Goal: Task Accomplishment & Management: Complete application form

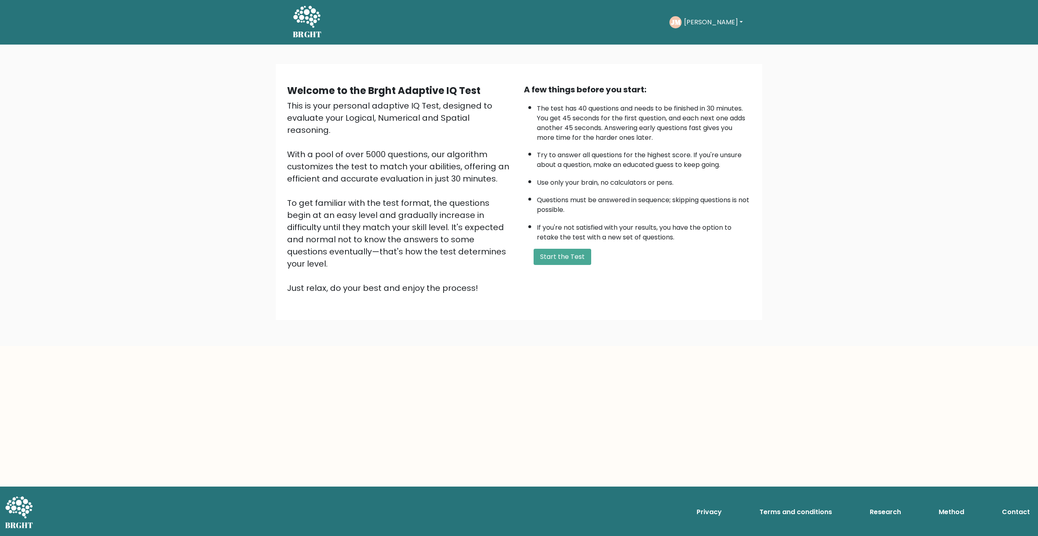
click at [565, 245] on div "A few things before you start: The test has 40 questions and needs to be finish…" at bounding box center [637, 189] width 237 height 211
click at [569, 256] on button "Start the Test" at bounding box center [562, 257] width 58 height 16
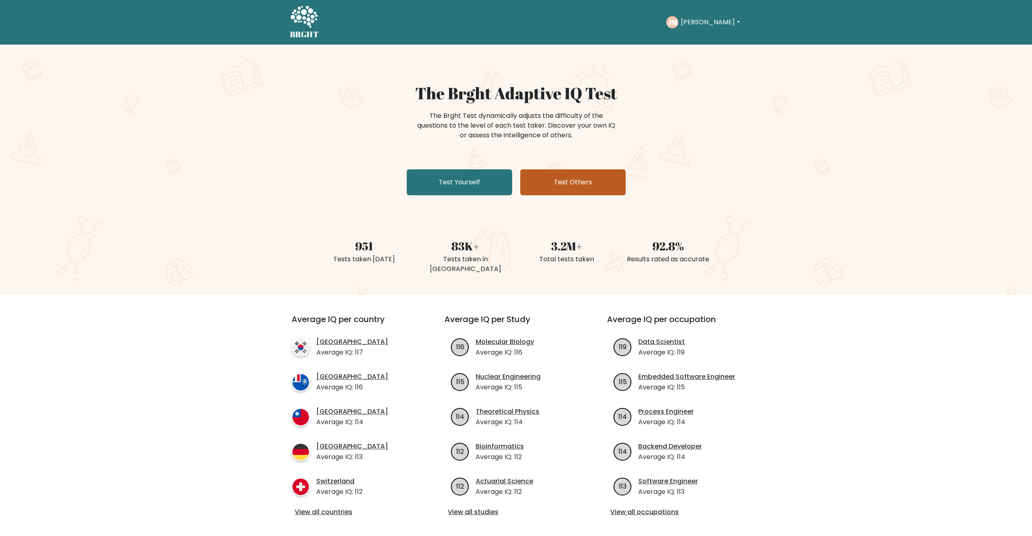
click at [582, 183] on link "Test Others" at bounding box center [572, 182] width 105 height 26
click at [462, 176] on link "Test Yourself" at bounding box center [459, 182] width 105 height 26
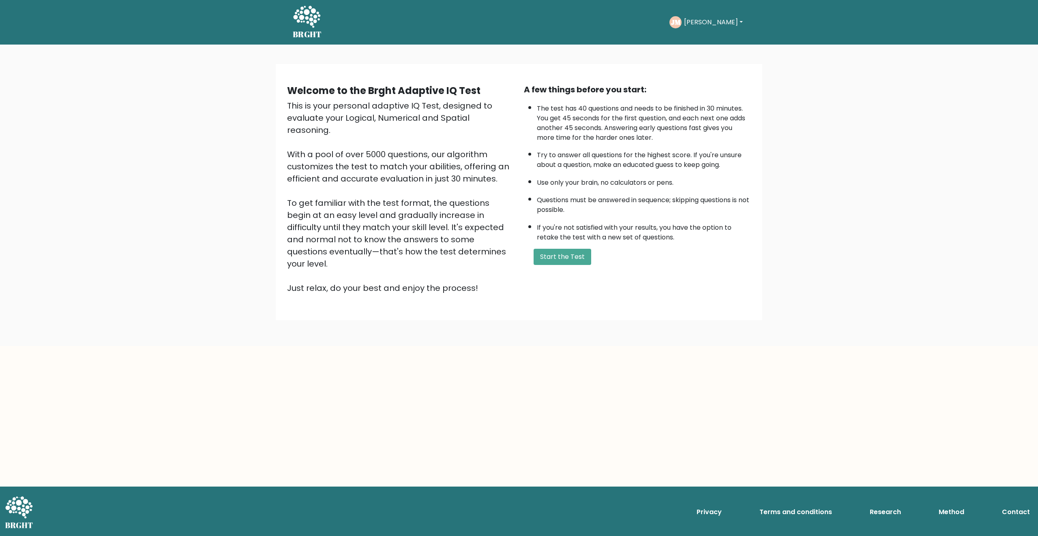
click at [544, 247] on div "A few things before you start: The test has 40 questions and needs to be finish…" at bounding box center [637, 189] width 237 height 211
click at [548, 257] on button "Start the Test" at bounding box center [562, 257] width 58 height 16
click at [310, 16] on icon at bounding box center [307, 17] width 28 height 24
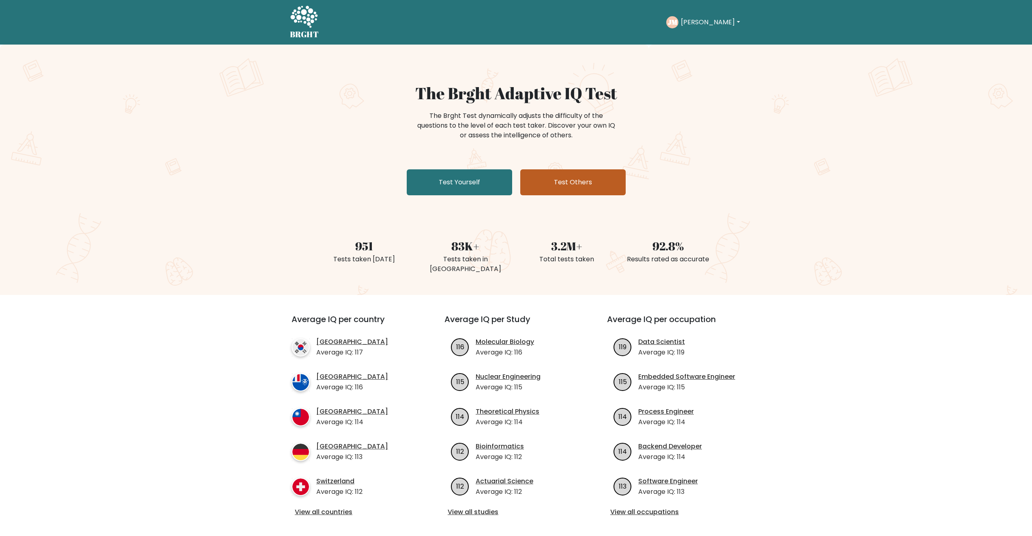
click at [573, 183] on link "Test Others" at bounding box center [572, 182] width 105 height 26
click at [460, 180] on link "Test Yourself" at bounding box center [459, 182] width 105 height 26
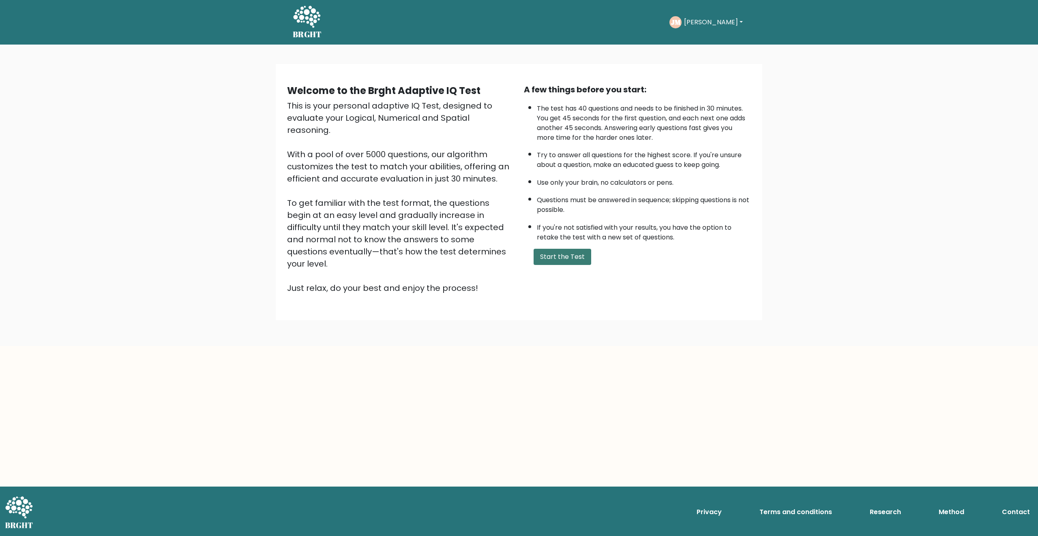
click at [576, 257] on button "Start the Test" at bounding box center [562, 257] width 58 height 16
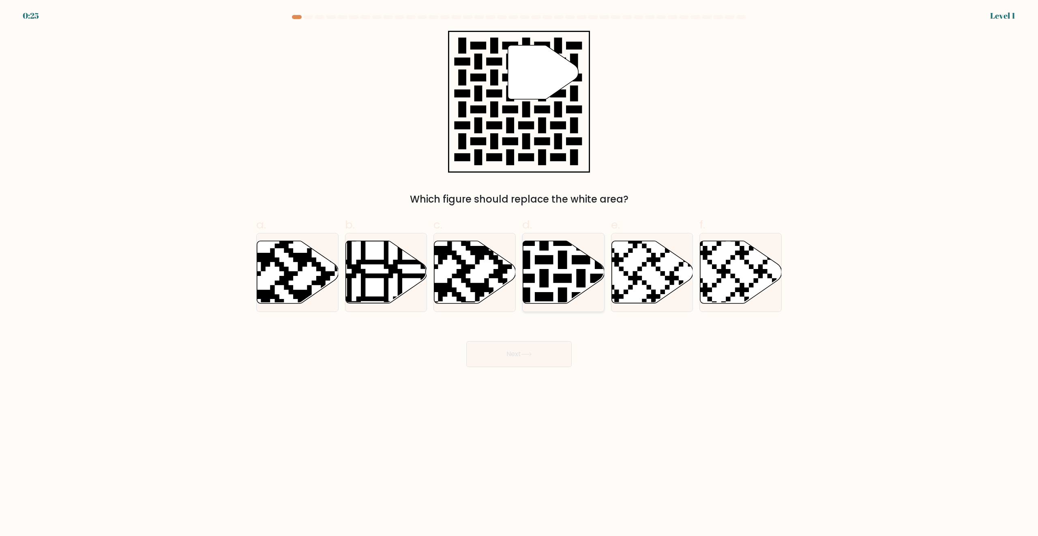
click at [562, 283] on icon at bounding box center [535, 306] width 148 height 148
click at [519, 274] on input "d." at bounding box center [519, 270] width 0 height 5
radio input "true"
click at [537, 385] on body "0:24 Level 1" at bounding box center [519, 268] width 1038 height 536
click at [535, 360] on button "Next" at bounding box center [518, 354] width 105 height 26
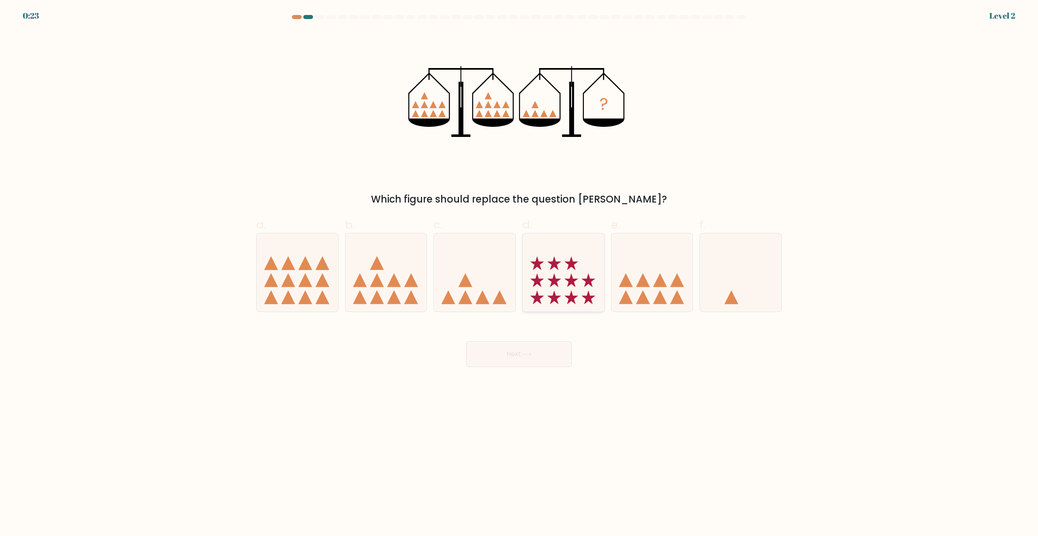
click at [559, 298] on icon at bounding box center [562, 272] width 81 height 67
click at [519, 274] on input "d." at bounding box center [519, 270] width 0 height 5
radio input "true"
click at [531, 356] on icon at bounding box center [526, 355] width 10 height 4
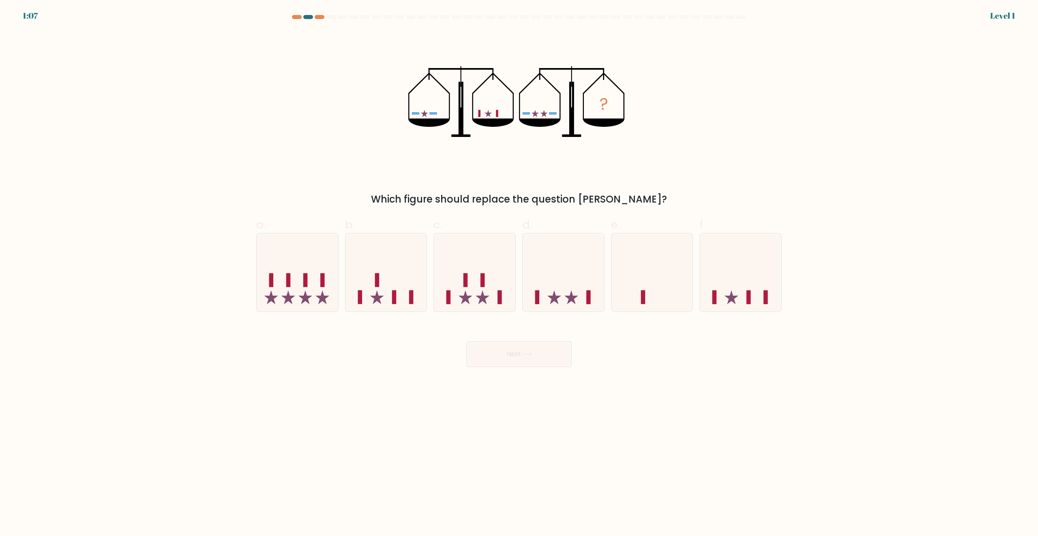
click at [565, 285] on icon at bounding box center [562, 272] width 81 height 67
click at [519, 274] on input "d." at bounding box center [519, 270] width 0 height 5
radio input "true"
click at [548, 357] on button "Next" at bounding box center [518, 354] width 105 height 26
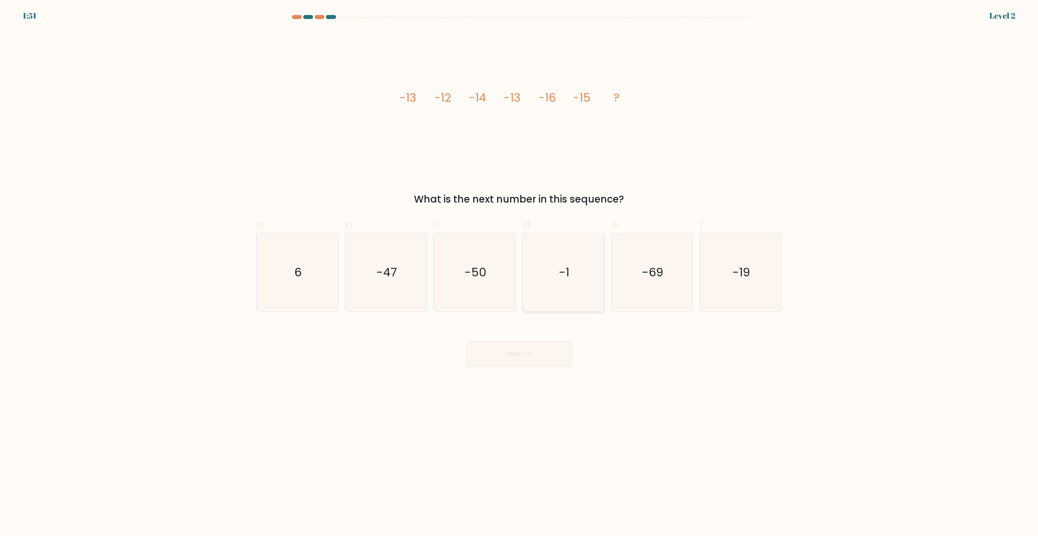
click at [566, 296] on icon "-1" at bounding box center [563, 272] width 78 height 78
click at [519, 274] on input "d. -1" at bounding box center [519, 270] width 0 height 5
radio input "true"
click at [541, 345] on button "Next" at bounding box center [518, 354] width 105 height 26
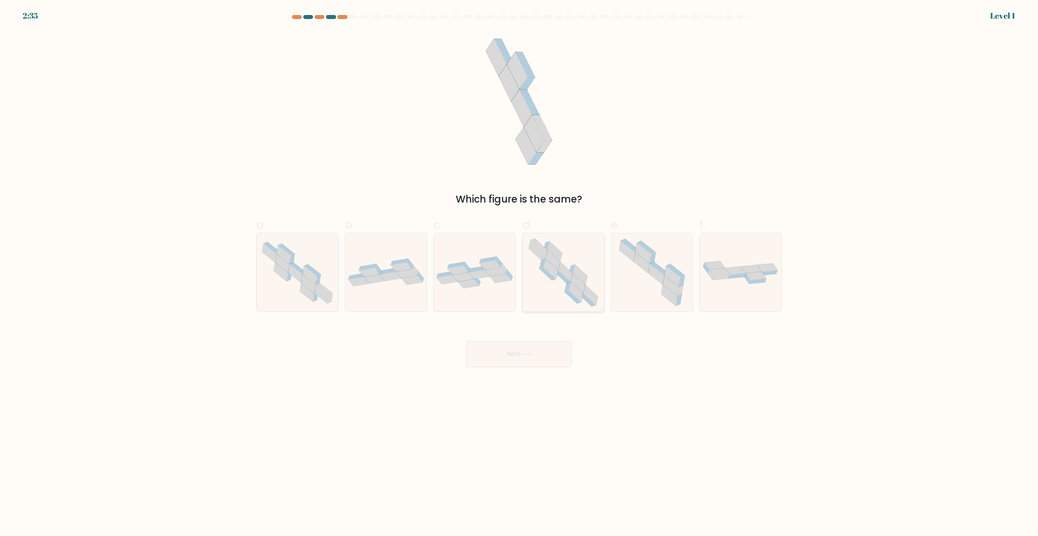
click at [576, 270] on icon at bounding box center [580, 275] width 15 height 20
click at [519, 270] on input "d." at bounding box center [519, 270] width 0 height 5
radio input "true"
click at [549, 350] on button "Next" at bounding box center [518, 354] width 105 height 26
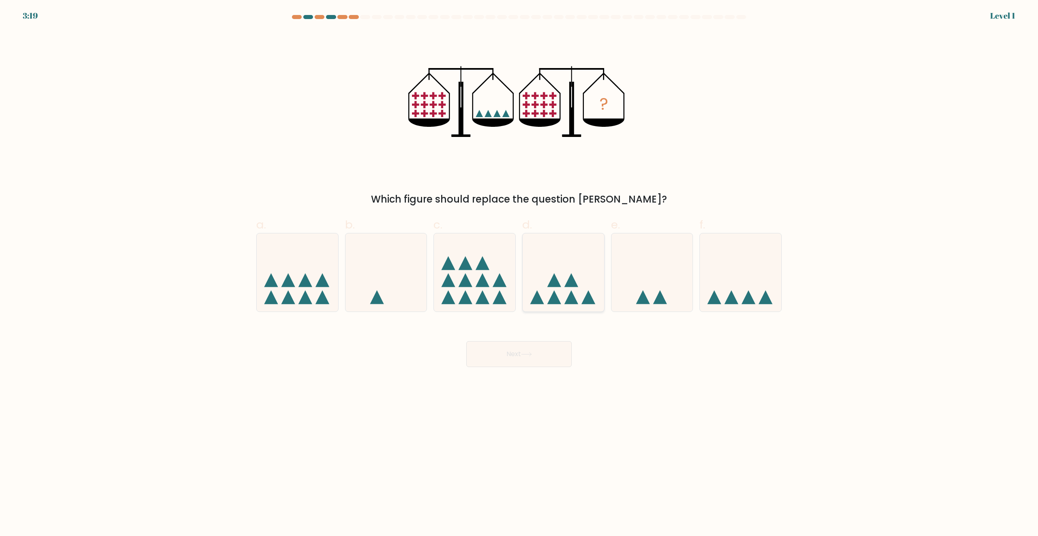
click at [573, 276] on icon at bounding box center [562, 272] width 81 height 67
click at [519, 274] on input "d." at bounding box center [519, 270] width 0 height 5
radio input "true"
click at [543, 353] on button "Next" at bounding box center [518, 354] width 105 height 26
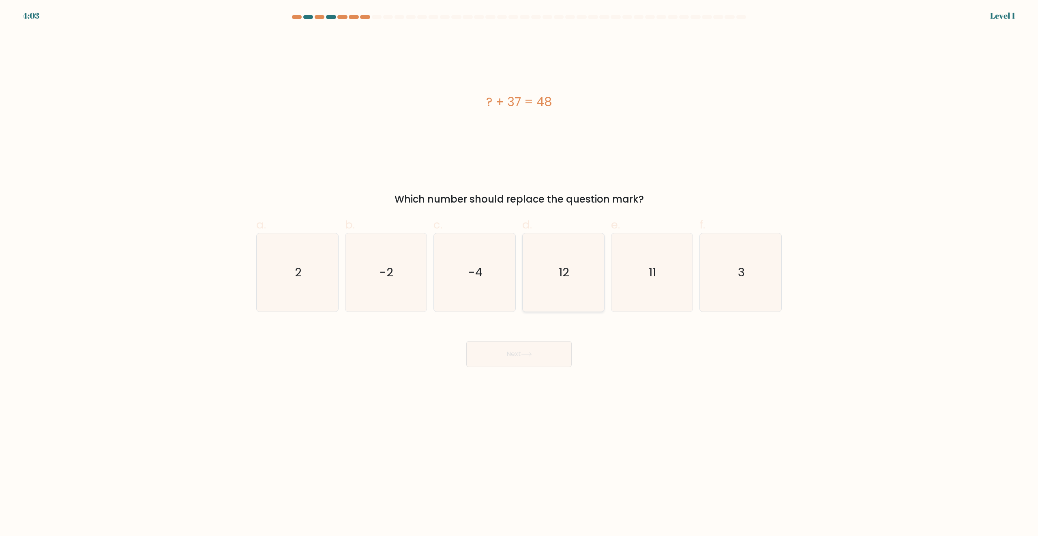
click at [566, 289] on icon "12" at bounding box center [563, 272] width 78 height 78
click at [519, 274] on input "d. 12" at bounding box center [519, 270] width 0 height 5
radio input "true"
click at [551, 349] on button "Next" at bounding box center [518, 354] width 105 height 26
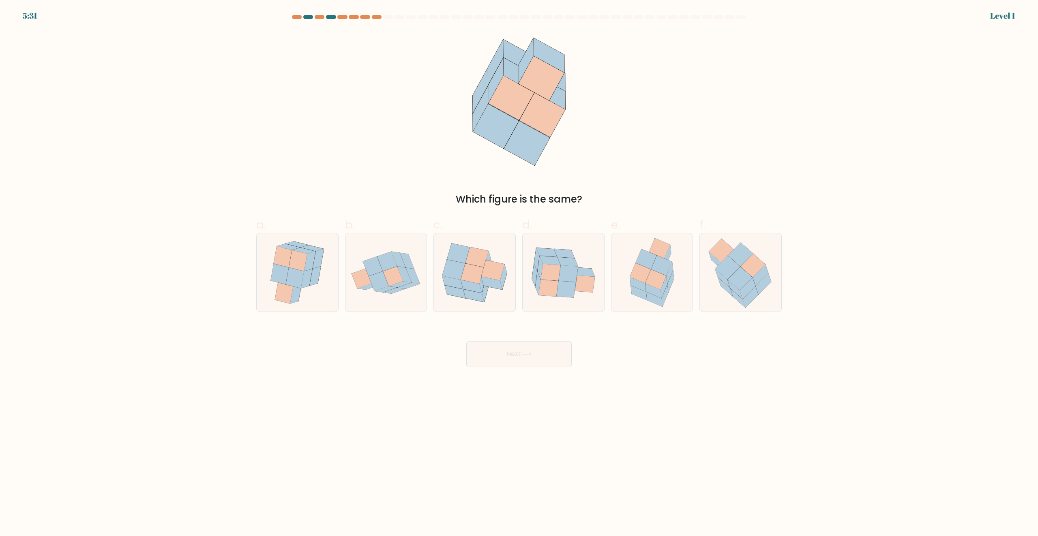
click at [571, 286] on icon at bounding box center [565, 289] width 19 height 17
click at [519, 274] on input "d." at bounding box center [519, 270] width 0 height 5
radio input "true"
click at [550, 360] on button "Next" at bounding box center [518, 354] width 105 height 26
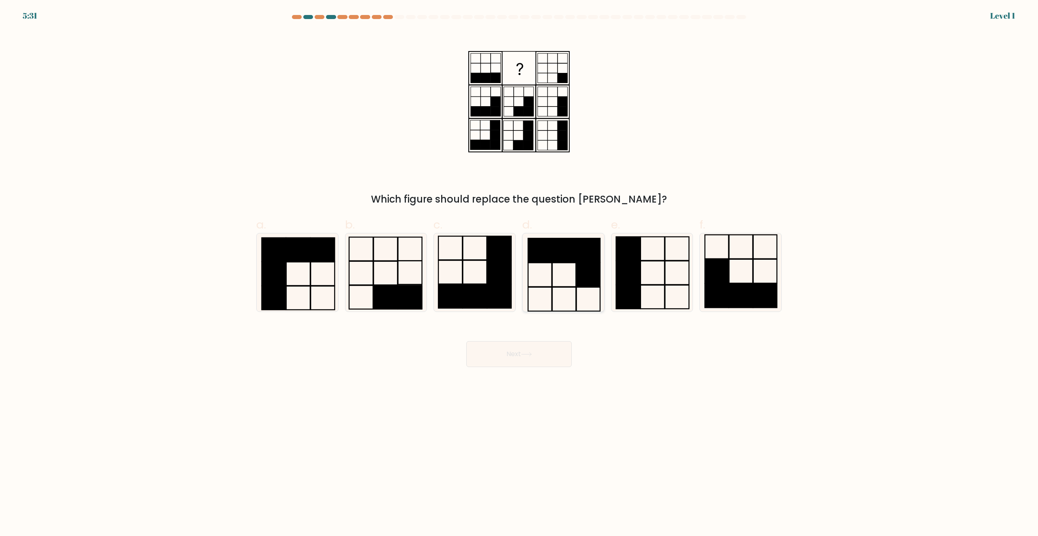
click at [572, 285] on icon at bounding box center [563, 272] width 78 height 78
click at [519, 274] on input "d." at bounding box center [519, 270] width 0 height 5
radio input "true"
click at [542, 355] on button "Next" at bounding box center [518, 354] width 105 height 26
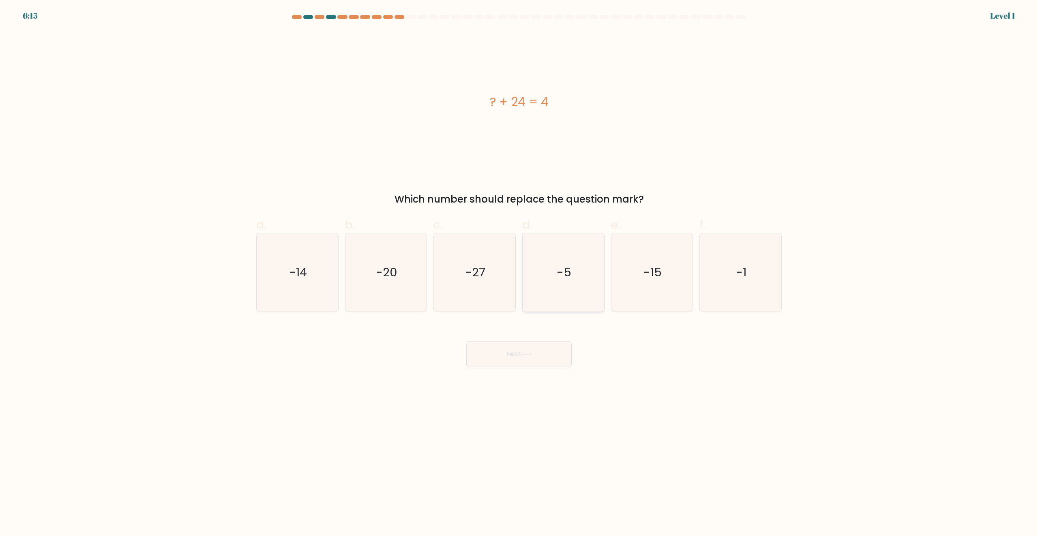
click at [567, 287] on icon "-5" at bounding box center [563, 272] width 78 height 78
click at [519, 274] on input "d. -5" at bounding box center [519, 270] width 0 height 5
radio input "true"
click at [538, 359] on button "Next" at bounding box center [518, 354] width 105 height 26
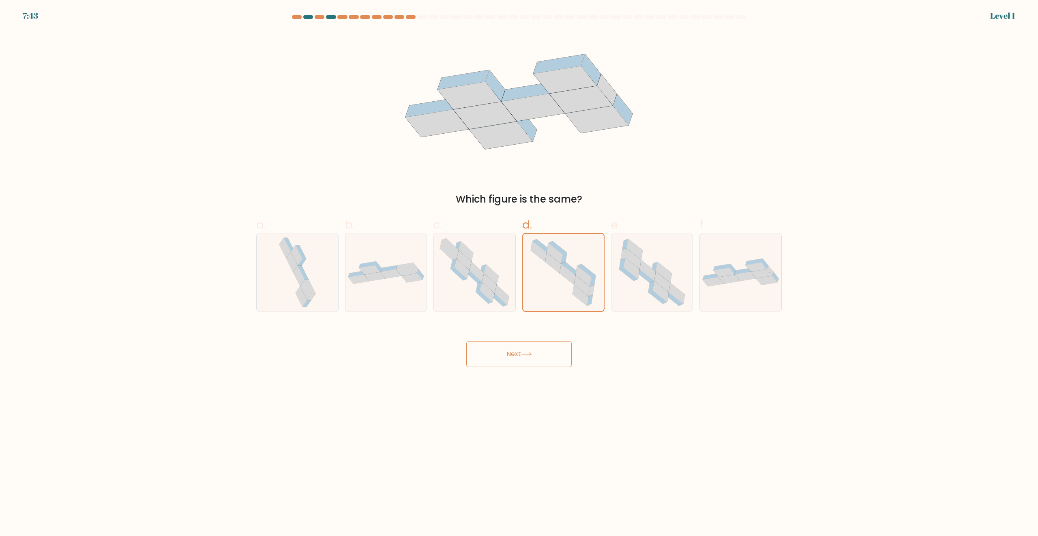
click at [547, 350] on button "Next" at bounding box center [518, 354] width 105 height 26
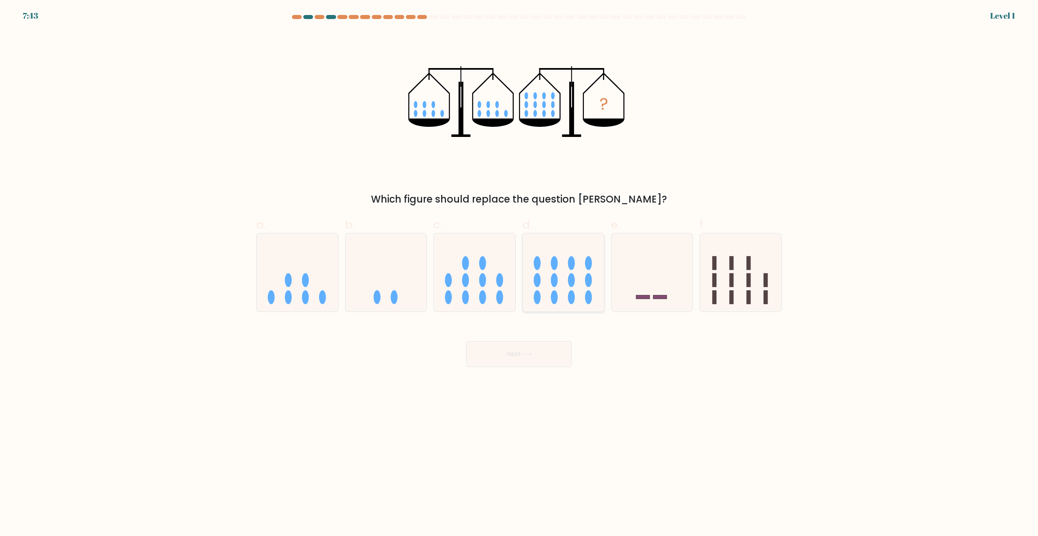
click at [567, 288] on icon at bounding box center [562, 272] width 81 height 67
click at [519, 274] on input "d." at bounding box center [519, 270] width 0 height 5
radio input "true"
click at [548, 358] on button "Next" at bounding box center [518, 354] width 105 height 26
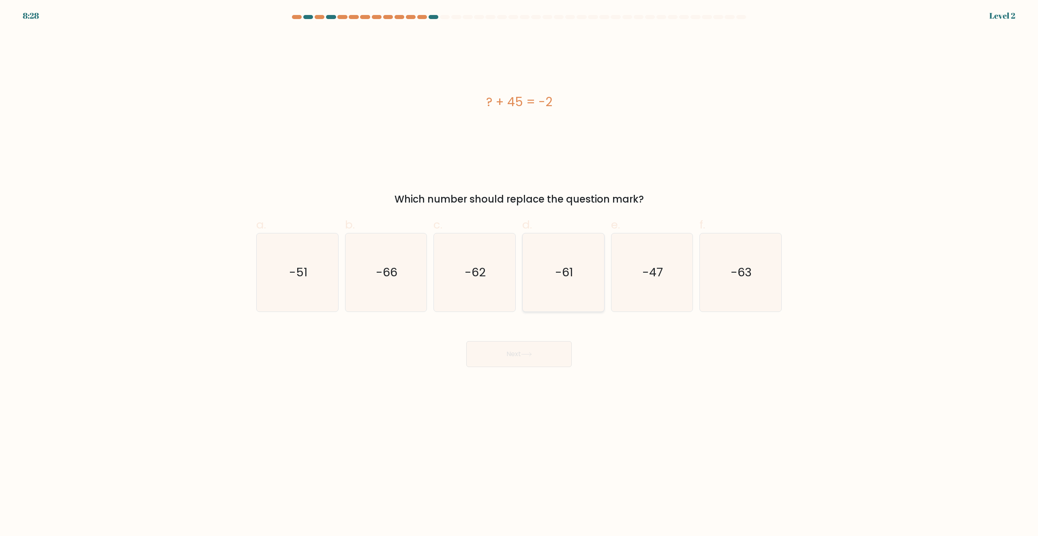
click at [564, 298] on icon "-61" at bounding box center [563, 272] width 78 height 78
click at [519, 274] on input "d. -61" at bounding box center [519, 270] width 0 height 5
radio input "true"
click at [543, 362] on button "Next" at bounding box center [518, 354] width 105 height 26
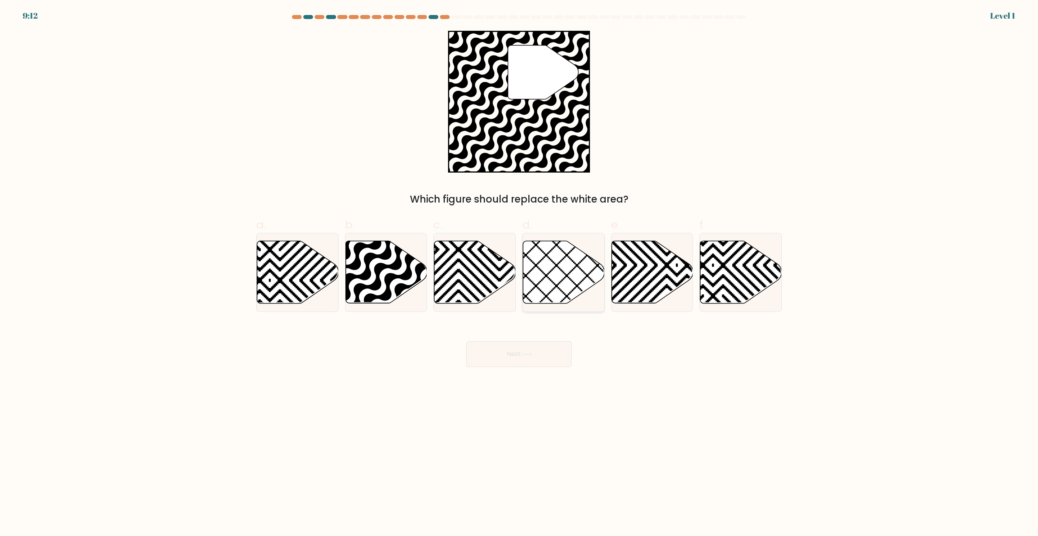
click at [558, 299] on icon at bounding box center [563, 272] width 81 height 62
click at [519, 274] on input "d." at bounding box center [519, 270] width 0 height 5
radio input "true"
click at [547, 353] on button "Next" at bounding box center [518, 354] width 105 height 26
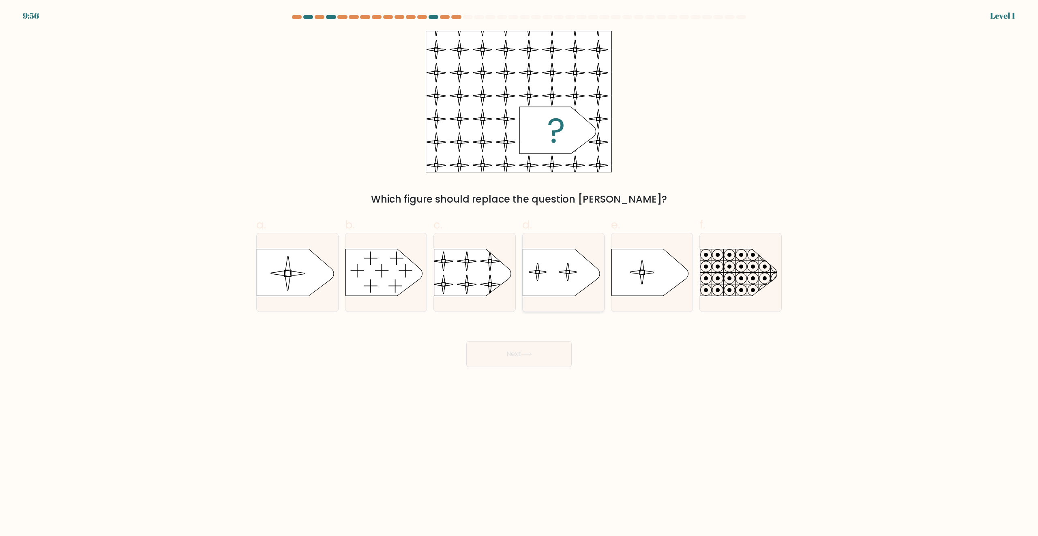
click at [569, 281] on icon at bounding box center [561, 272] width 77 height 47
click at [519, 274] on input "d." at bounding box center [519, 270] width 0 height 5
radio input "true"
click at [544, 355] on button "Next" at bounding box center [518, 354] width 105 height 26
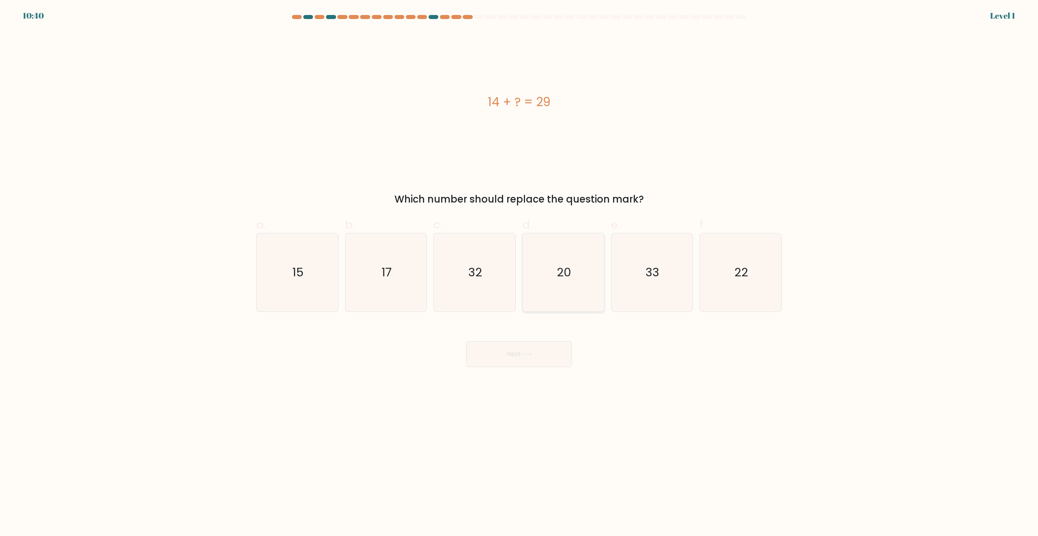
click at [567, 285] on icon "20" at bounding box center [563, 272] width 78 height 78
click at [519, 274] on input "d. 20" at bounding box center [519, 270] width 0 height 5
radio input "true"
drag, startPoint x: 539, startPoint y: 351, endPoint x: 553, endPoint y: 325, distance: 29.7
click at [539, 352] on button "Next" at bounding box center [518, 354] width 105 height 26
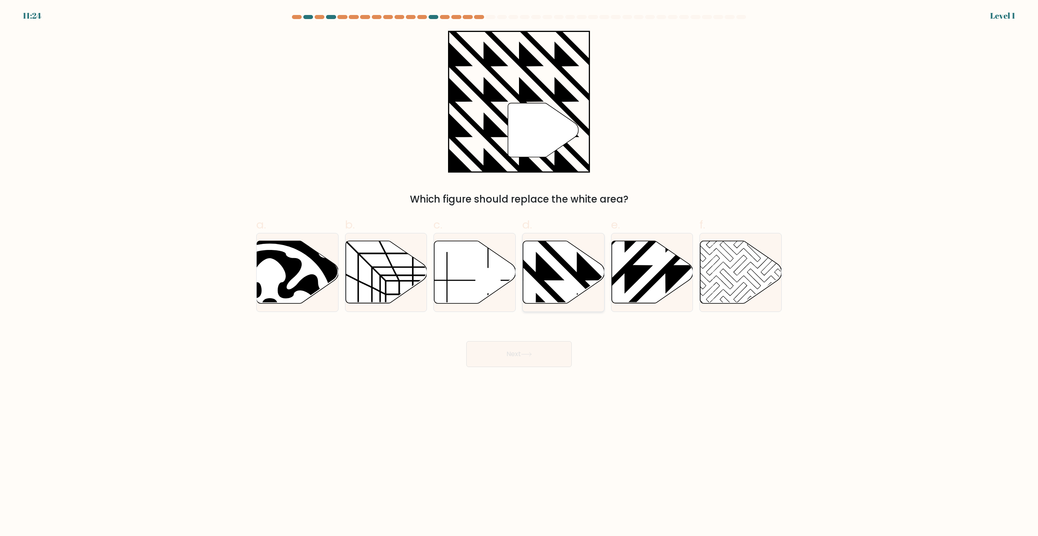
click at [563, 289] on icon at bounding box center [563, 272] width 81 height 62
click at [519, 274] on input "d." at bounding box center [519, 270] width 0 height 5
radio input "true"
click at [542, 358] on button "Next" at bounding box center [518, 354] width 105 height 26
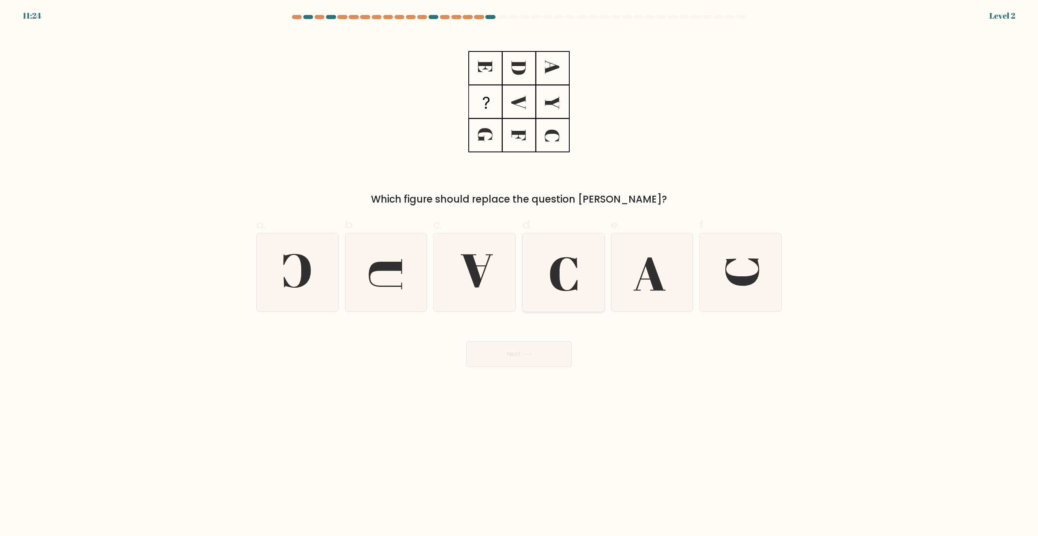
click at [561, 291] on icon at bounding box center [564, 274] width 28 height 34
click at [519, 274] on input "d." at bounding box center [519, 270] width 0 height 5
radio input "true"
click at [546, 355] on button "Next" at bounding box center [518, 354] width 105 height 26
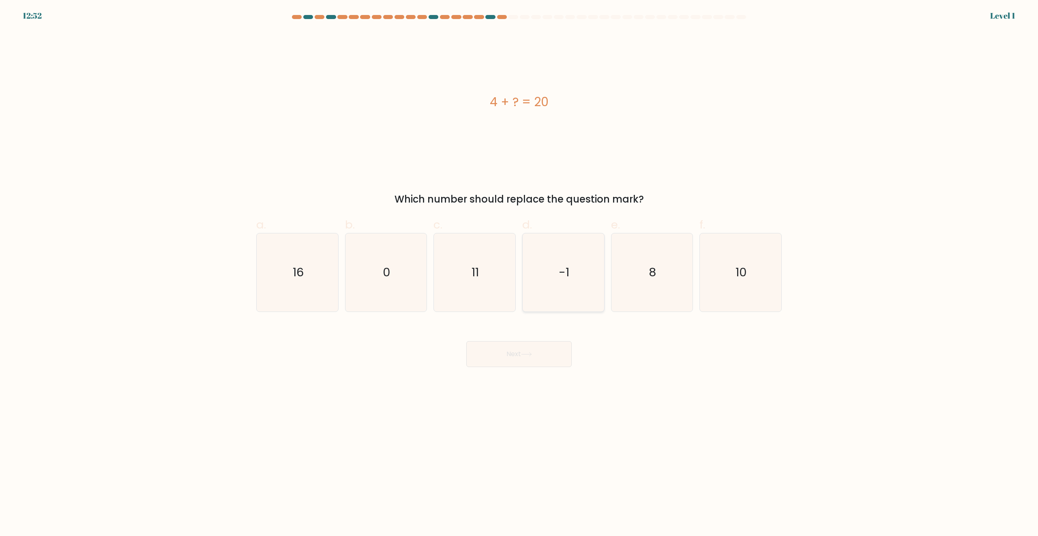
click at [559, 287] on icon "-1" at bounding box center [563, 272] width 78 height 78
click at [519, 274] on input "d. -1" at bounding box center [519, 270] width 0 height 5
radio input "true"
click at [543, 362] on button "Next" at bounding box center [518, 354] width 105 height 26
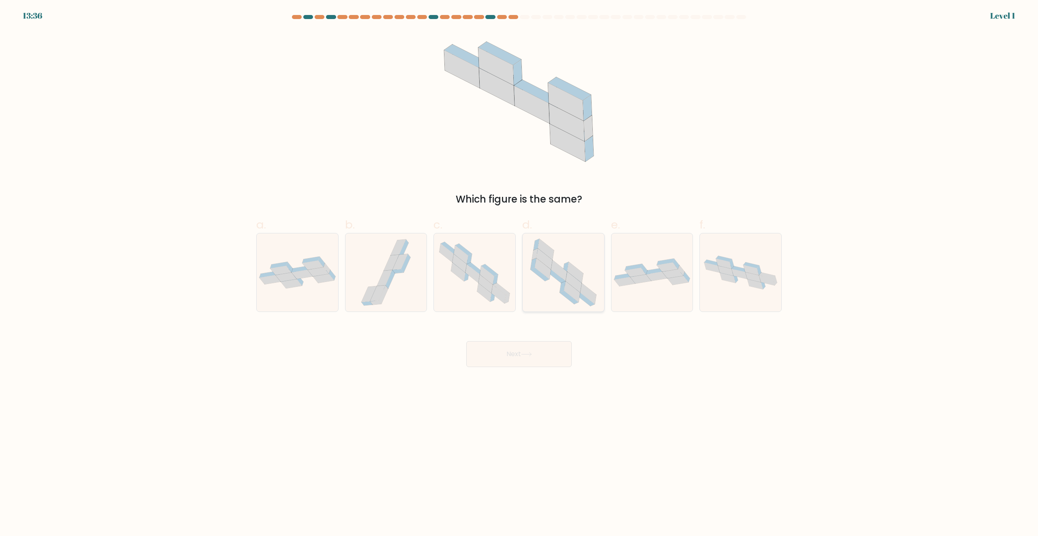
click at [559, 293] on icon at bounding box center [563, 272] width 78 height 78
click at [519, 274] on input "d." at bounding box center [519, 270] width 0 height 5
radio input "true"
drag, startPoint x: 545, startPoint y: 357, endPoint x: 543, endPoint y: 353, distance: 4.5
click at [544, 355] on button "Next" at bounding box center [518, 354] width 105 height 26
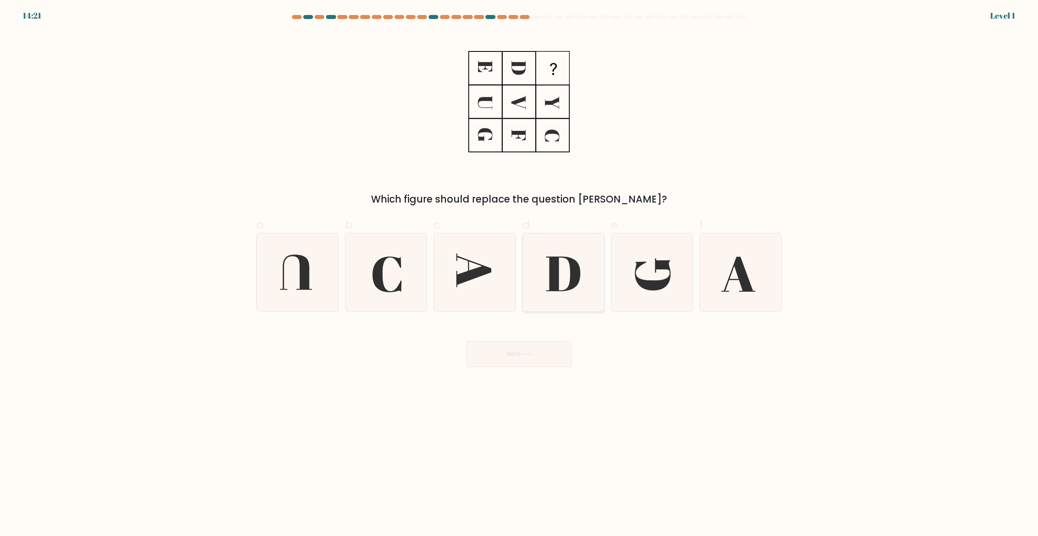
click at [561, 293] on icon at bounding box center [563, 272] width 78 height 78
click at [519, 274] on input "d." at bounding box center [519, 270] width 0 height 5
radio input "true"
click at [541, 367] on button "Next" at bounding box center [518, 354] width 105 height 26
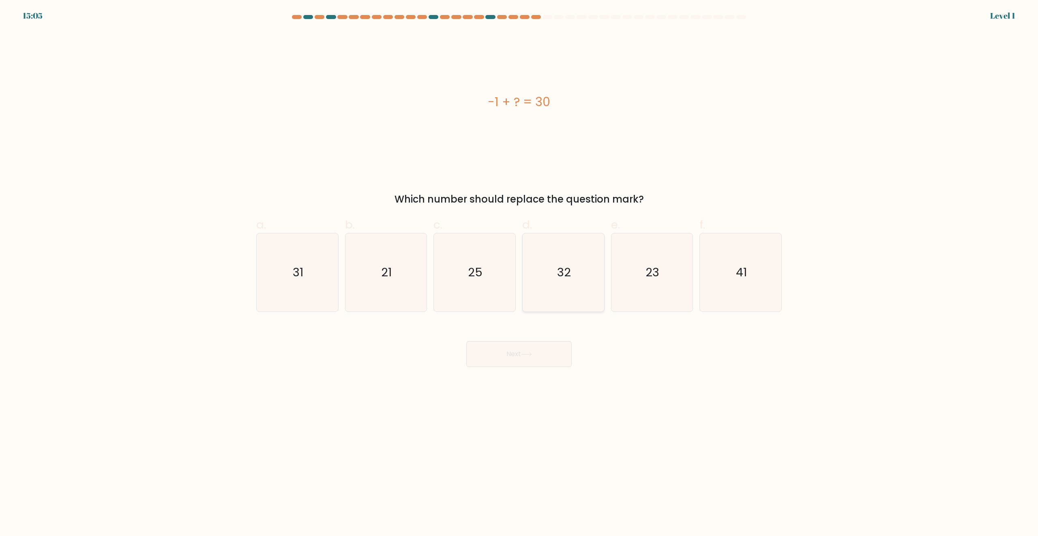
click at [563, 292] on icon "32" at bounding box center [563, 272] width 78 height 78
click at [519, 274] on input "d. 32" at bounding box center [519, 270] width 0 height 5
radio input "true"
click at [548, 357] on button "Next" at bounding box center [518, 354] width 105 height 26
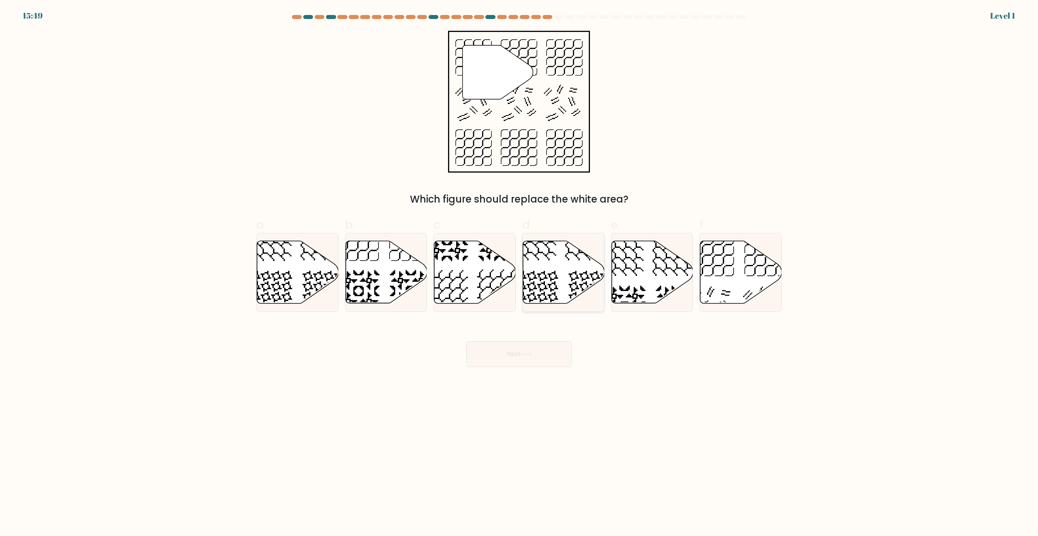
click at [578, 277] on icon at bounding box center [563, 272] width 81 height 62
click at [519, 274] on input "d." at bounding box center [519, 270] width 0 height 5
radio input "true"
click at [543, 358] on button "Next" at bounding box center [518, 354] width 105 height 26
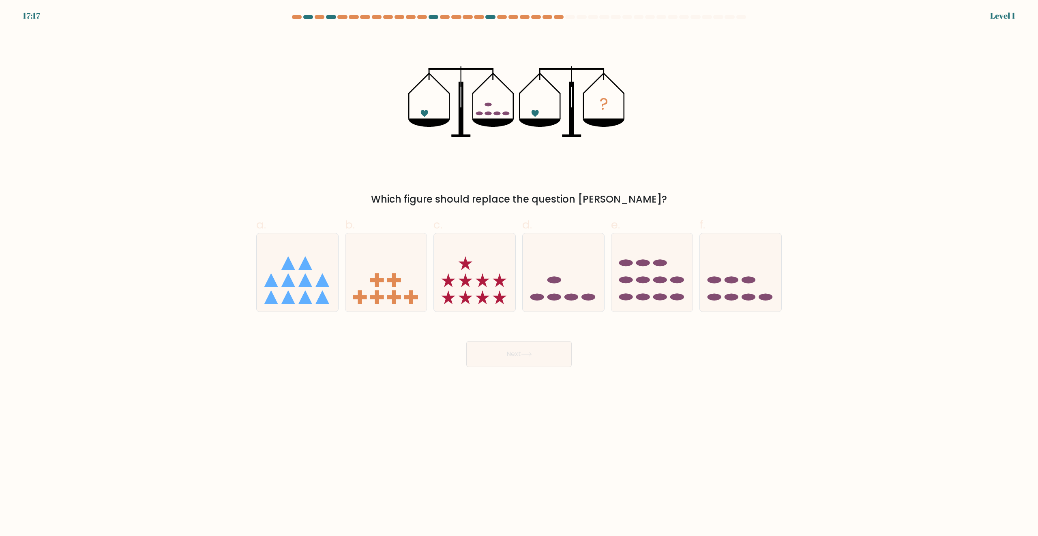
click at [561, 290] on icon at bounding box center [562, 272] width 81 height 67
click at [519, 274] on input "d." at bounding box center [519, 270] width 0 height 5
radio input "true"
drag, startPoint x: 544, startPoint y: 372, endPoint x: 541, endPoint y: 359, distance: 12.9
click at [544, 372] on body "17:17 Level 1" at bounding box center [519, 268] width 1038 height 536
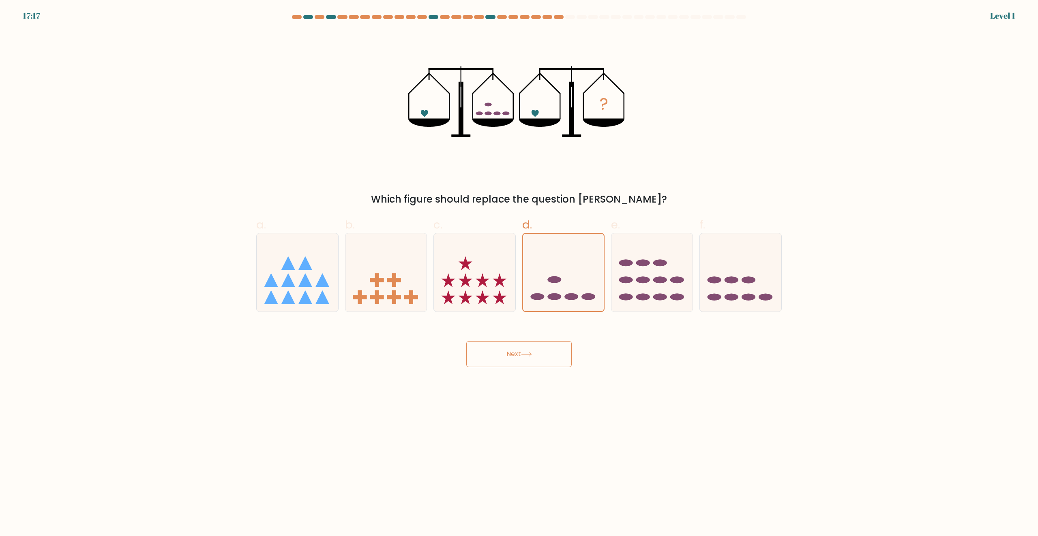
click at [541, 354] on button "Next" at bounding box center [518, 354] width 105 height 26
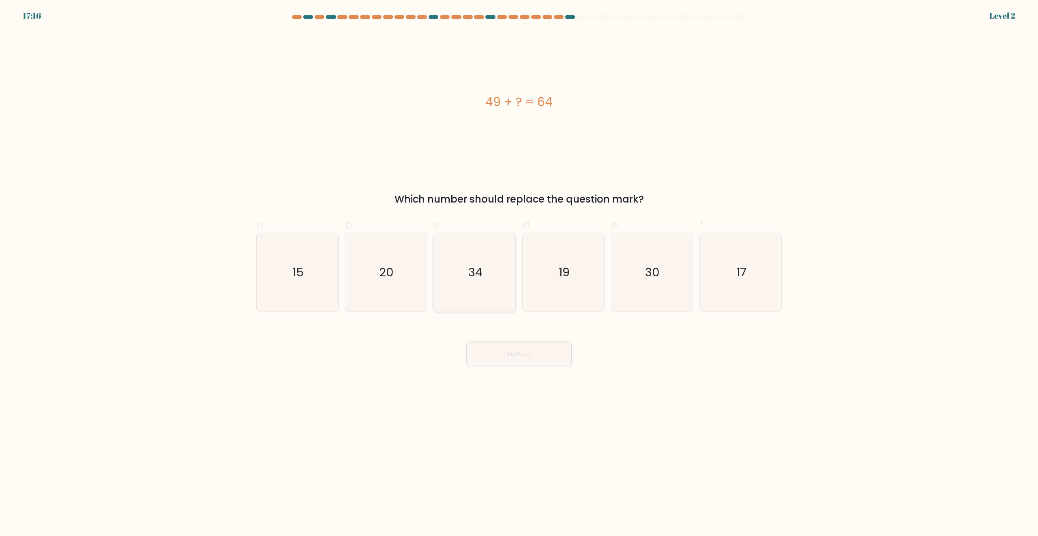
click at [480, 289] on icon "34" at bounding box center [474, 272] width 78 height 78
click at [519, 274] on input "c. 34" at bounding box center [519, 270] width 0 height 5
radio input "true"
click at [497, 349] on button "Next" at bounding box center [518, 354] width 105 height 26
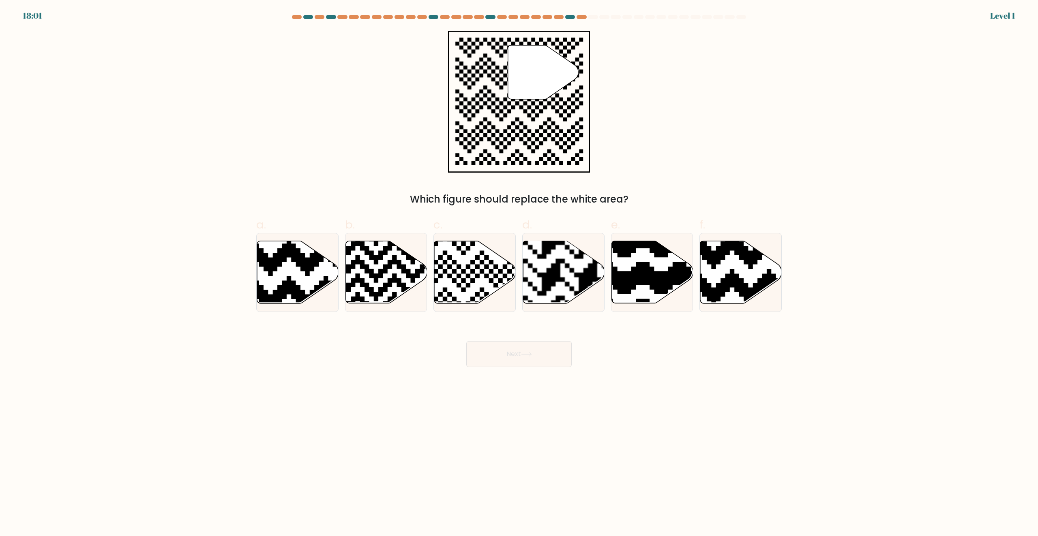
click at [473, 288] on icon at bounding box center [474, 272] width 81 height 62
click at [519, 274] on input "c." at bounding box center [519, 270] width 0 height 5
radio input "true"
drag, startPoint x: 508, startPoint y: 359, endPoint x: 492, endPoint y: 342, distance: 23.3
click at [507, 359] on button "Next" at bounding box center [518, 354] width 105 height 26
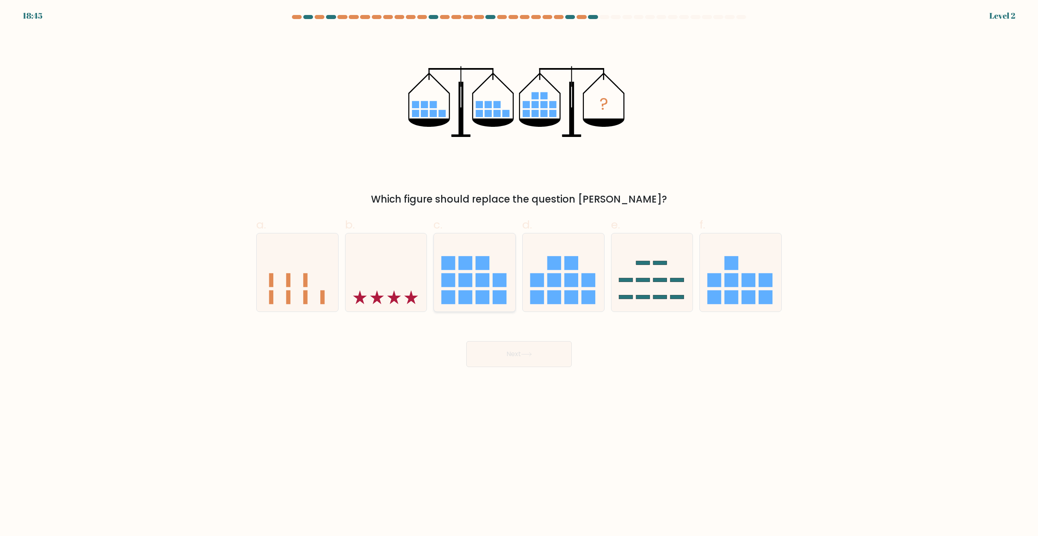
click at [474, 280] on icon at bounding box center [474, 272] width 81 height 67
click at [519, 274] on input "c." at bounding box center [519, 270] width 0 height 5
radio input "true"
click at [497, 356] on button "Next" at bounding box center [518, 354] width 105 height 26
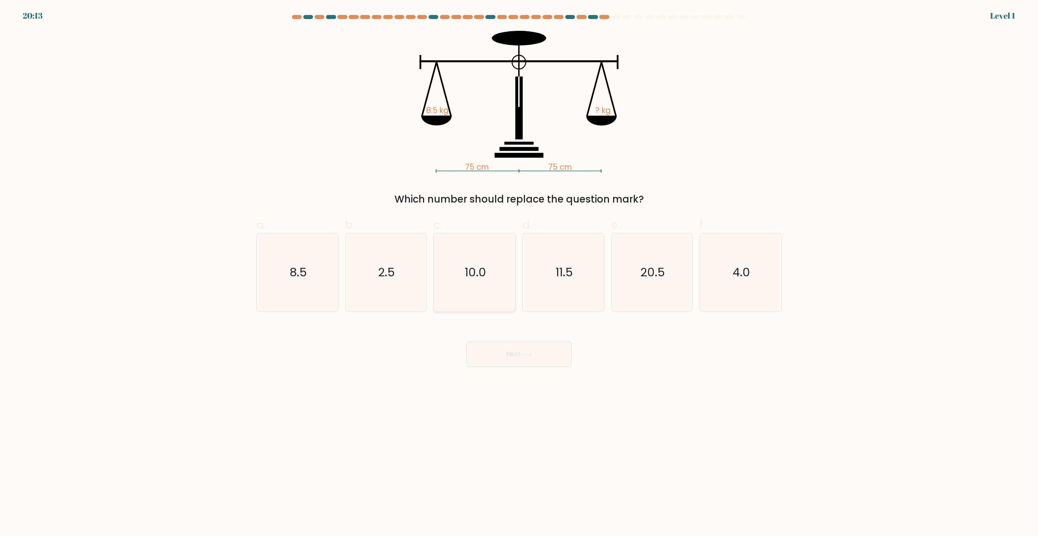
click at [480, 290] on icon "10.0" at bounding box center [474, 272] width 78 height 78
click at [519, 274] on input "c. 10.0" at bounding box center [519, 270] width 0 height 5
radio input "true"
click at [499, 343] on button "Next" at bounding box center [518, 354] width 105 height 26
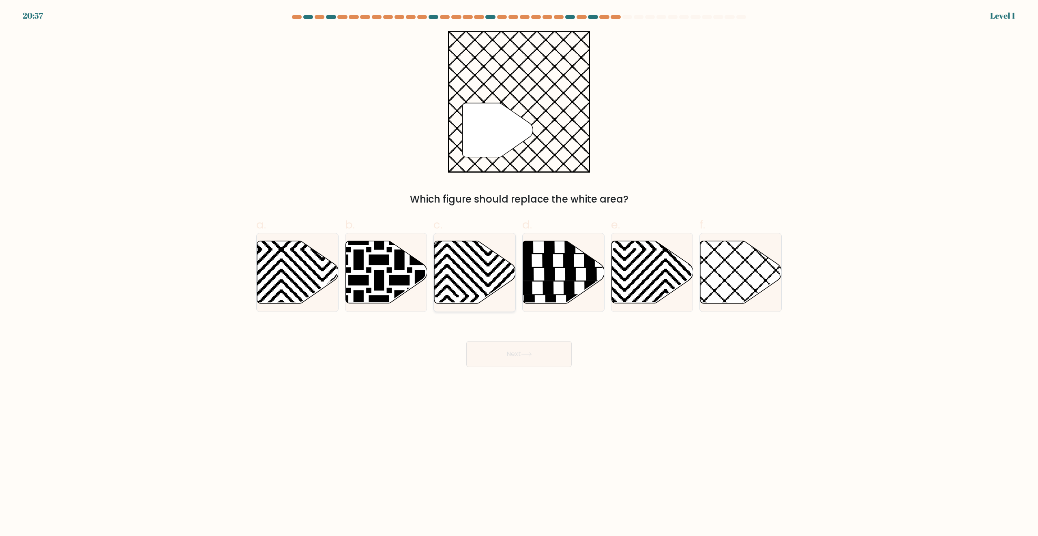
click at [482, 289] on icon at bounding box center [447, 307] width 164 height 164
click at [519, 274] on input "c." at bounding box center [519, 270] width 0 height 5
radio input "true"
click at [494, 341] on button "Next" at bounding box center [518, 354] width 105 height 26
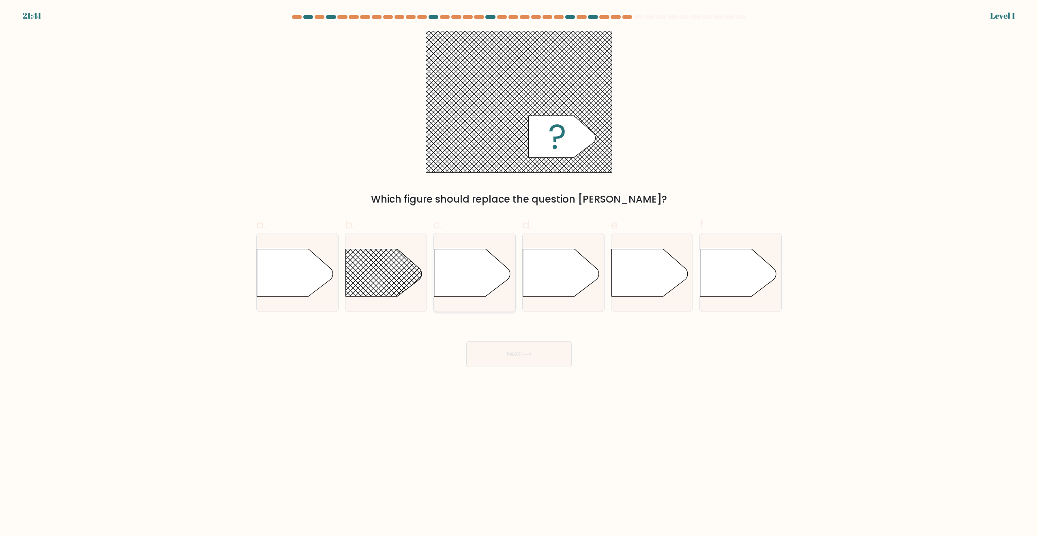
click at [480, 283] on icon at bounding box center [472, 272] width 76 height 47
click at [519, 274] on input "c." at bounding box center [519, 270] width 0 height 5
radio input "true"
click at [500, 355] on button "Next" at bounding box center [518, 354] width 105 height 26
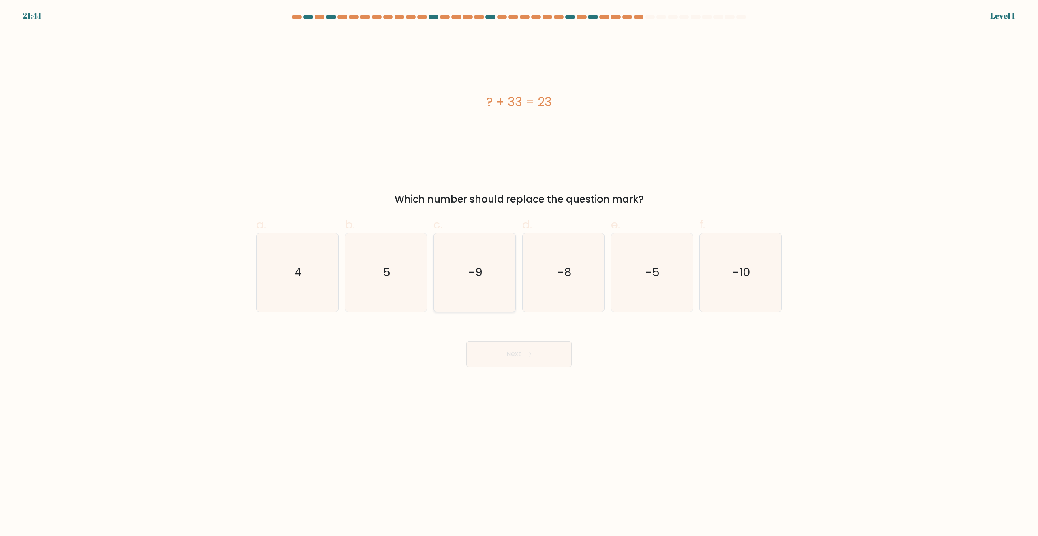
click at [481, 291] on icon "-9" at bounding box center [474, 272] width 78 height 78
click at [519, 274] on input "c. -9" at bounding box center [519, 270] width 0 height 5
radio input "true"
click at [497, 354] on button "Next" at bounding box center [518, 354] width 105 height 26
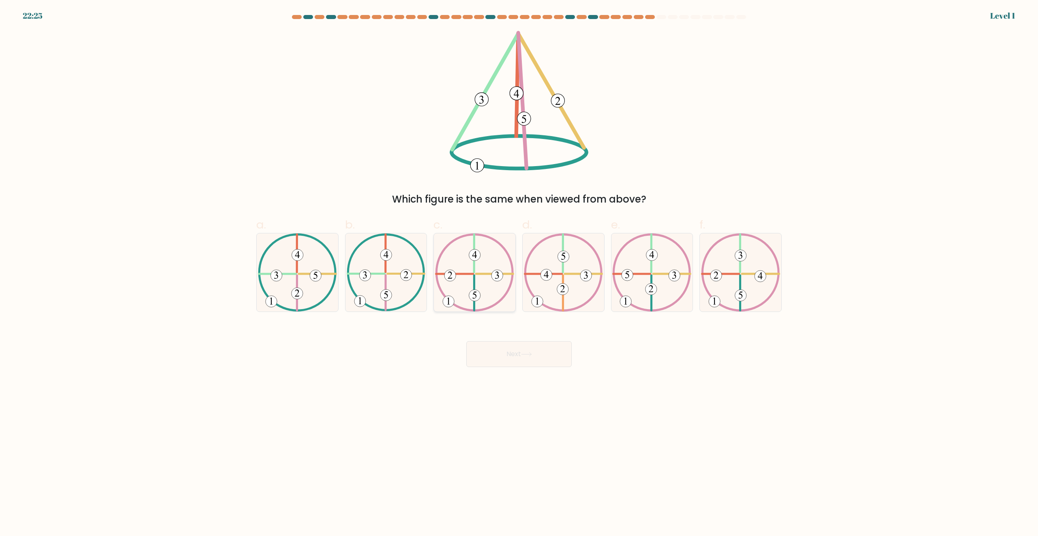
click at [468, 289] on icon at bounding box center [474, 272] width 79 height 78
click at [519, 274] on input "c." at bounding box center [519, 270] width 0 height 5
radio input "true"
click at [488, 353] on button "Next" at bounding box center [518, 354] width 105 height 26
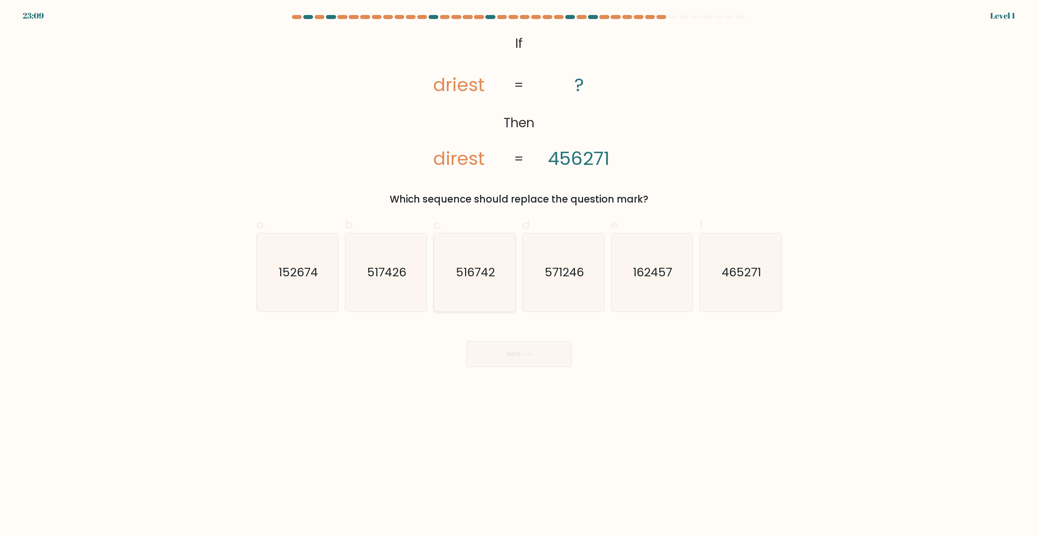
click at [462, 285] on icon "516742" at bounding box center [474, 272] width 78 height 78
click at [519, 274] on input "c. 516742" at bounding box center [519, 270] width 0 height 5
radio input "true"
click at [488, 347] on button "Next" at bounding box center [518, 354] width 105 height 26
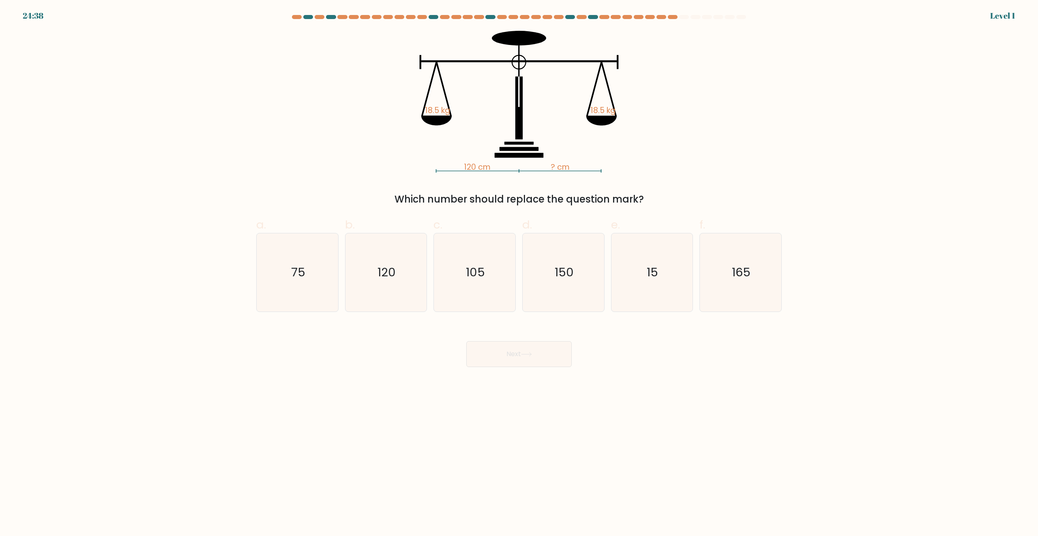
click at [472, 289] on icon "105" at bounding box center [474, 272] width 78 height 78
click at [519, 274] on input "c. 105" at bounding box center [519, 270] width 0 height 5
radio input "true"
drag, startPoint x: 492, startPoint y: 355, endPoint x: 487, endPoint y: 349, distance: 7.8
click at [492, 355] on button "Next" at bounding box center [518, 354] width 105 height 26
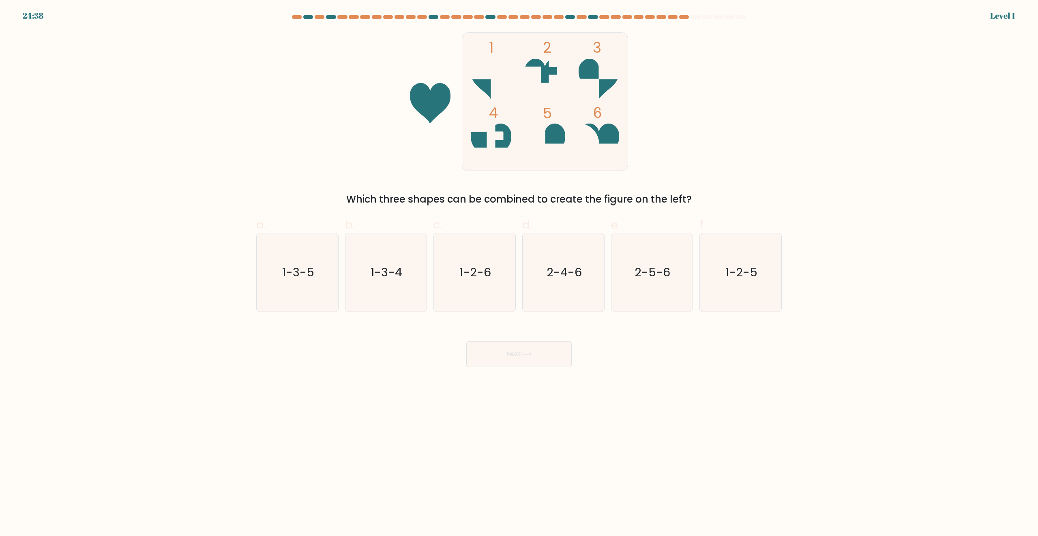
click at [477, 303] on icon "1-2-6" at bounding box center [474, 272] width 78 height 78
click at [519, 274] on input "c. 1-2-6" at bounding box center [519, 270] width 0 height 5
radio input "true"
click at [491, 347] on button "Next" at bounding box center [518, 354] width 105 height 26
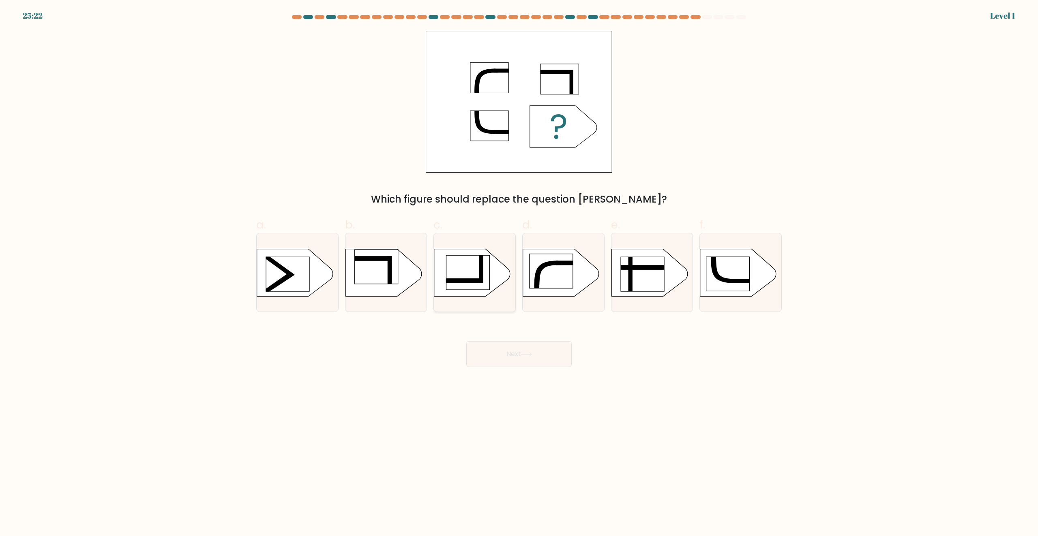
click at [481, 302] on div at bounding box center [474, 272] width 82 height 79
click at [519, 274] on input "c." at bounding box center [519, 270] width 0 height 5
radio input "true"
click at [500, 347] on button "Next" at bounding box center [518, 354] width 105 height 26
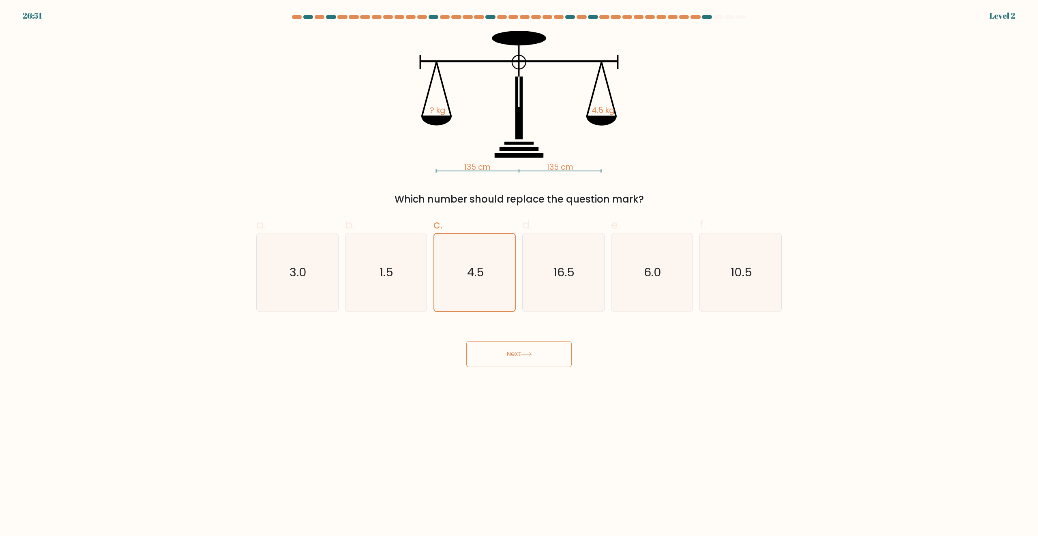
click at [503, 355] on button "Next" at bounding box center [518, 354] width 105 height 26
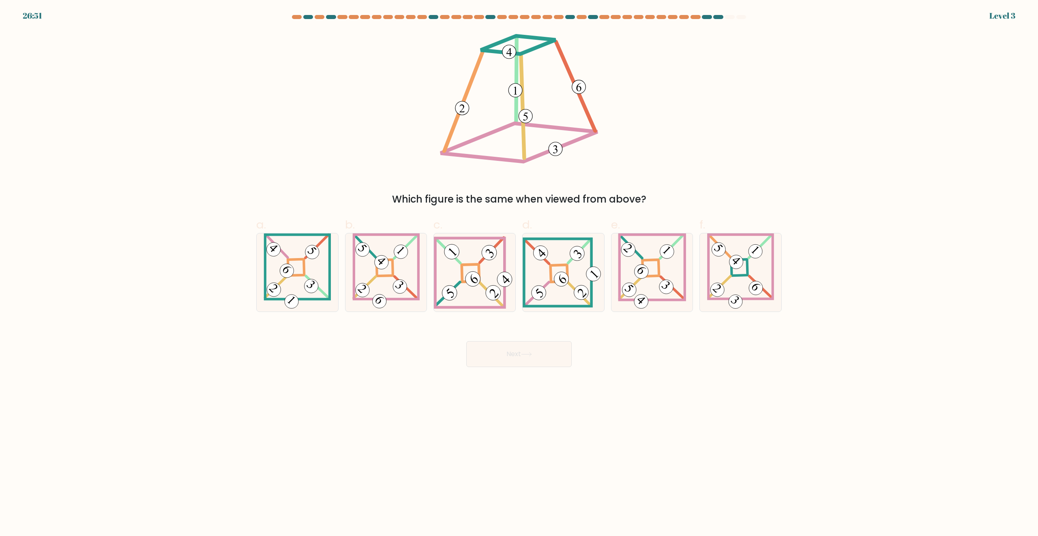
click at [486, 290] on 661 at bounding box center [491, 295] width 23 height 24
click at [519, 274] on input "c." at bounding box center [519, 270] width 0 height 5
radio input "true"
click at [502, 351] on button "Next" at bounding box center [518, 354] width 105 height 26
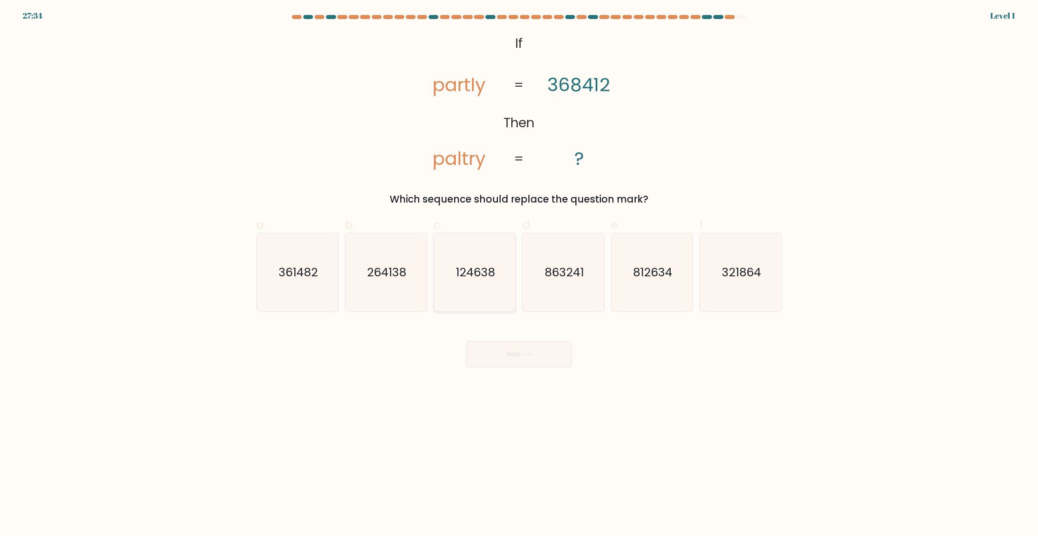
click at [488, 292] on icon "124638" at bounding box center [474, 272] width 78 height 78
click at [519, 274] on input "c. 124638" at bounding box center [519, 270] width 0 height 5
radio input "true"
click at [504, 349] on button "Next" at bounding box center [518, 354] width 105 height 26
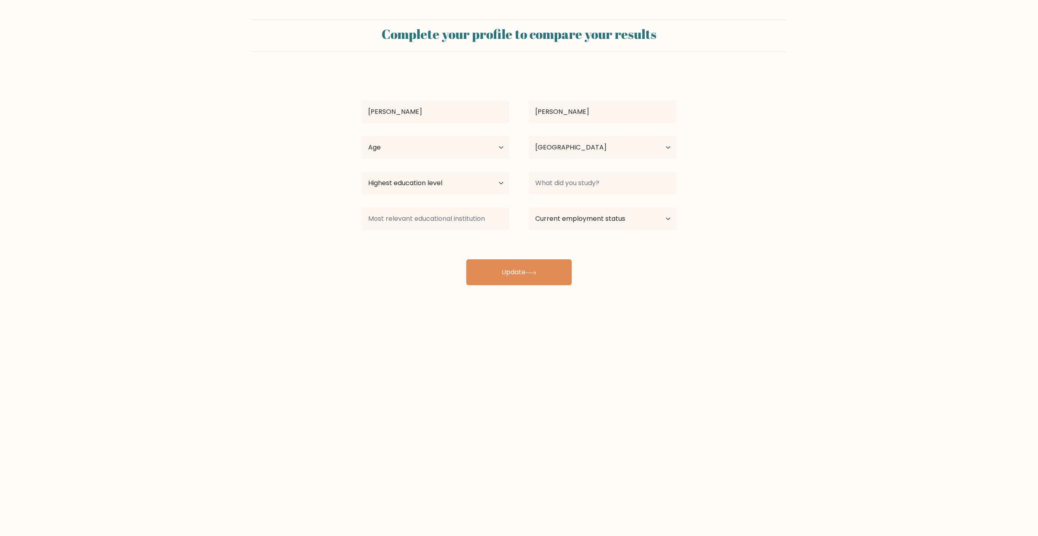
select select "GB"
click at [562, 254] on div "John Murphy Age Under 18 years old 18-24 years old 25-34 years old 35-44 years …" at bounding box center [519, 178] width 324 height 214
click at [555, 274] on button "Update" at bounding box center [518, 272] width 105 height 26
click at [472, 141] on select "Age Under 18 years old 18-24 years old 25-34 years old 35-44 years old 45-54 ye…" at bounding box center [436, 147] width 148 height 23
select select "35_44"
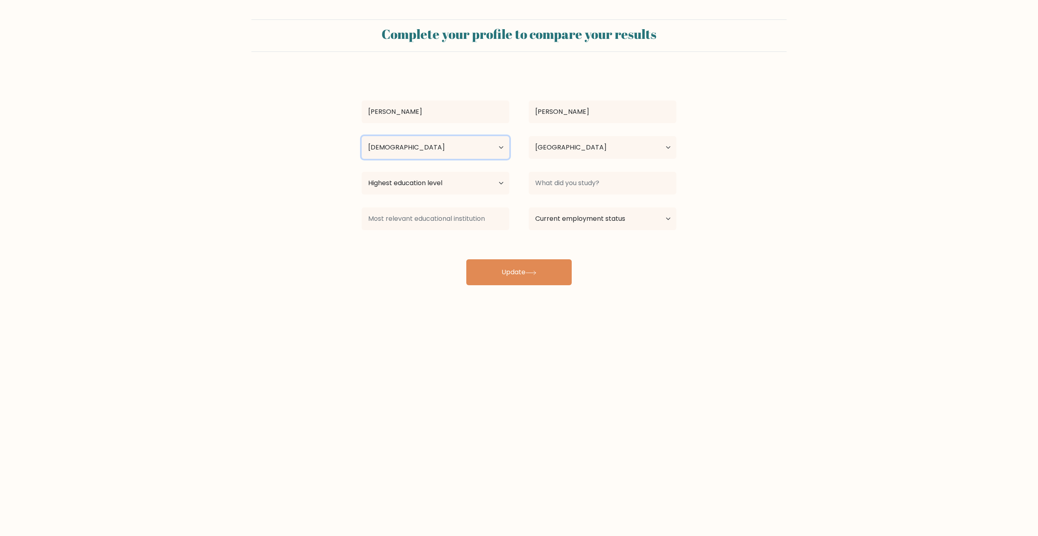
click at [362, 136] on select "Age Under 18 years old 18-24 years old 25-34 years old 35-44 years old 45-54 ye…" at bounding box center [436, 147] width 148 height 23
click at [505, 277] on button "Update" at bounding box center [518, 272] width 105 height 26
click at [471, 187] on select "Highest education level No schooling Primary Lower Secondary Upper Secondary Oc…" at bounding box center [436, 183] width 148 height 23
select select "upper_secondary"
click at [362, 172] on select "Highest education level No schooling Primary Lower Secondary Upper Secondary Oc…" at bounding box center [436, 183] width 148 height 23
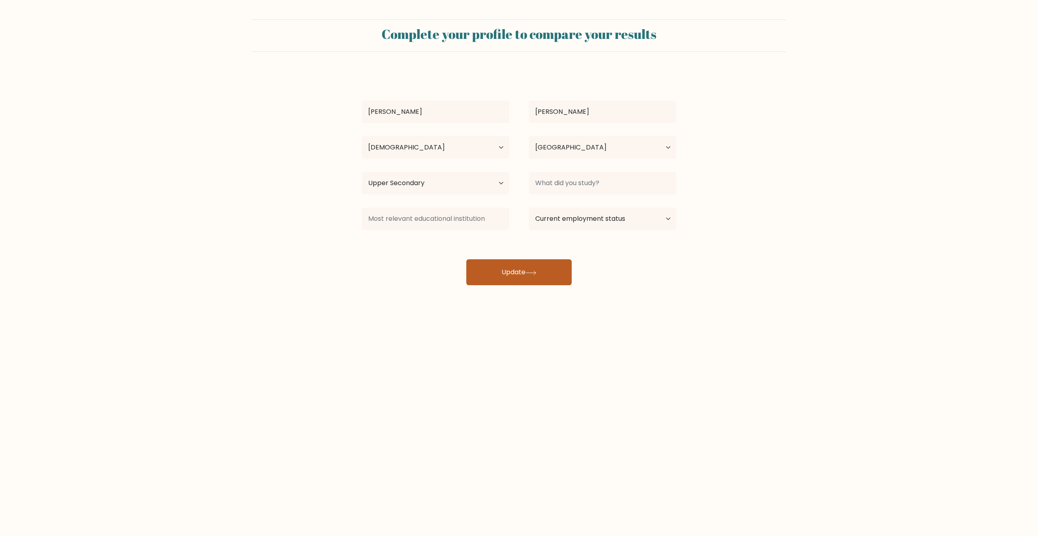
click at [490, 271] on button "Update" at bounding box center [518, 272] width 105 height 26
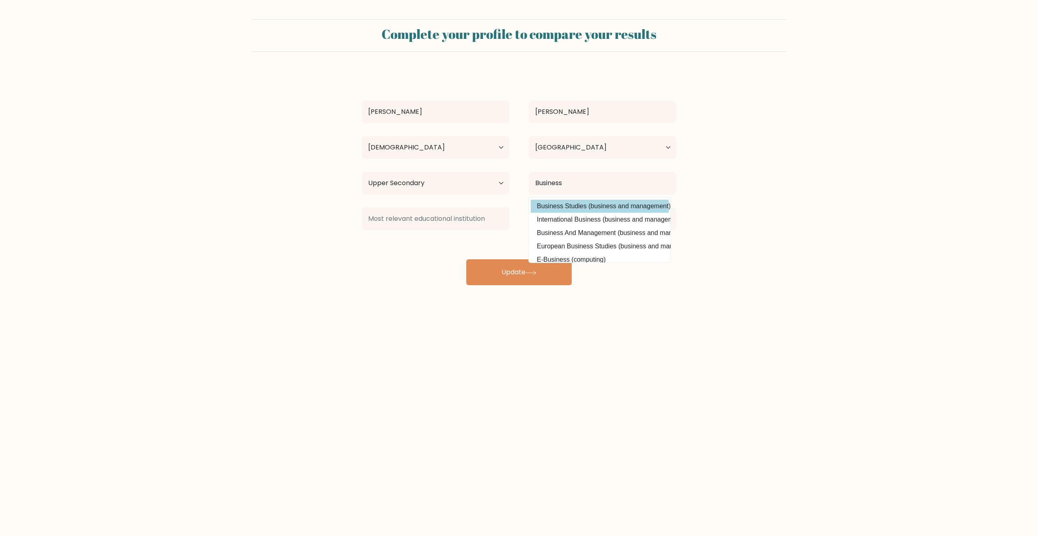
click at [613, 211] on option "Business Studies (business and management)" at bounding box center [600, 206] width 138 height 13
type input "Business Studies"
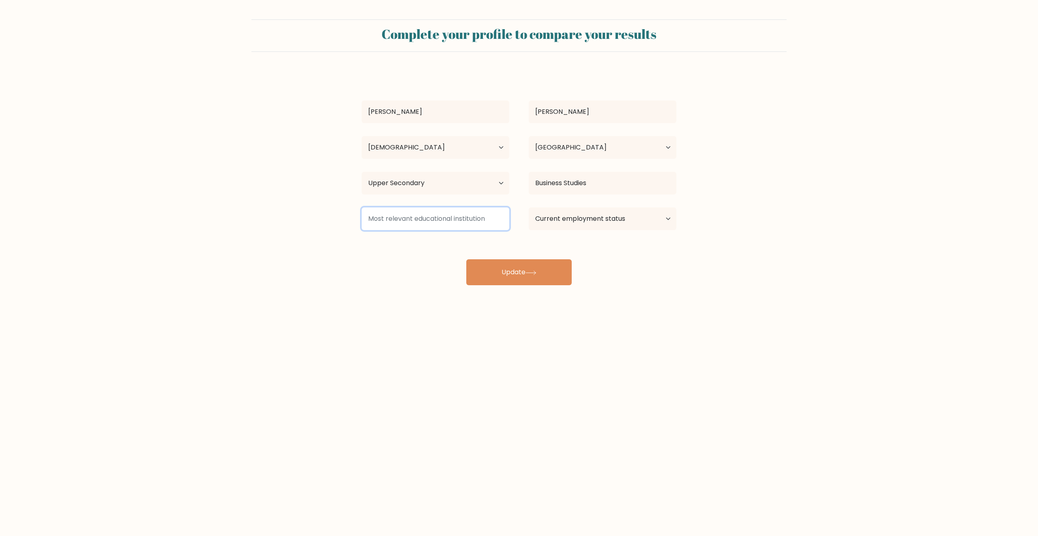
click at [420, 217] on input at bounding box center [436, 219] width 148 height 23
click at [591, 223] on select "Current employment status Employed Student Retired Other / prefer not to answer" at bounding box center [603, 219] width 148 height 23
select select "employed"
click at [529, 208] on select "Current employment status Employed Student Retired Other / prefer not to answer" at bounding box center [603, 219] width 148 height 23
click at [544, 264] on div "John Murphy Age Under 18 years old 18-24 years old 25-34 years old 35-44 years …" at bounding box center [519, 178] width 324 height 214
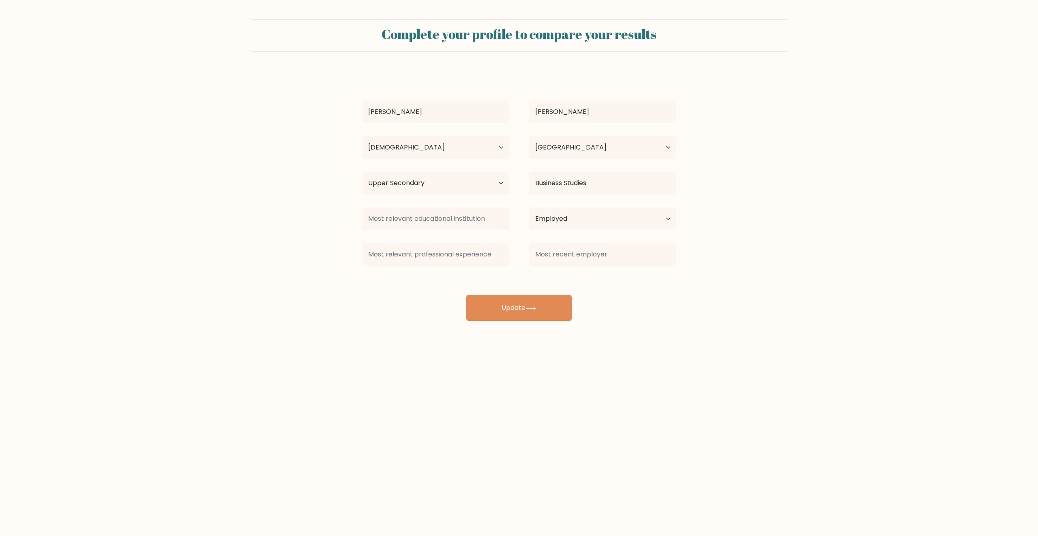
drag, startPoint x: 462, startPoint y: 240, endPoint x: 465, endPoint y: 246, distance: 6.3
click at [462, 240] on div at bounding box center [435, 254] width 167 height 29
click at [469, 261] on input at bounding box center [436, 254] width 148 height 23
click at [582, 258] on input at bounding box center [603, 254] width 148 height 23
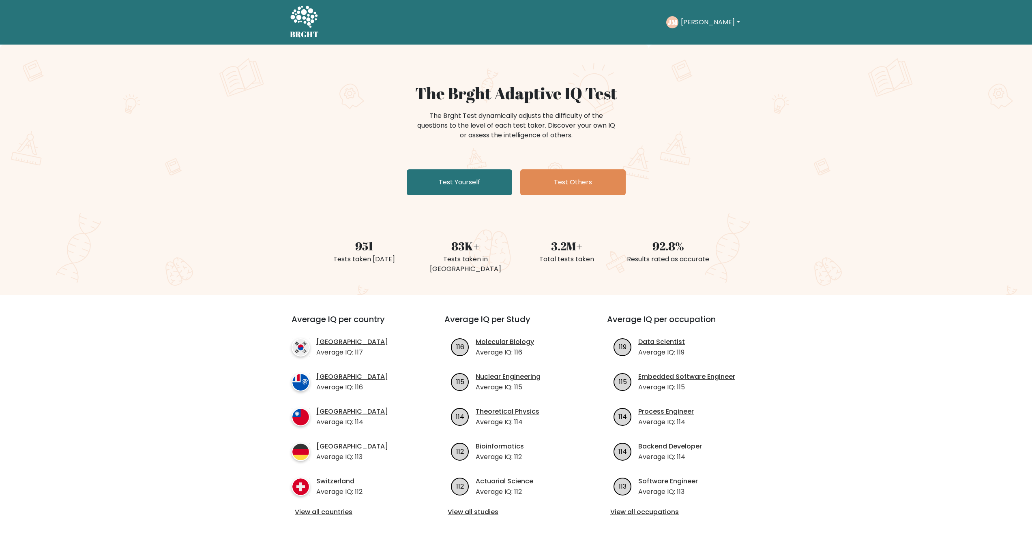
click at [696, 23] on button "[PERSON_NAME]" at bounding box center [710, 22] width 64 height 11
click at [704, 77] on link "Logout" at bounding box center [698, 78] width 64 height 13
click at [578, 179] on link "Test Others" at bounding box center [572, 182] width 105 height 26
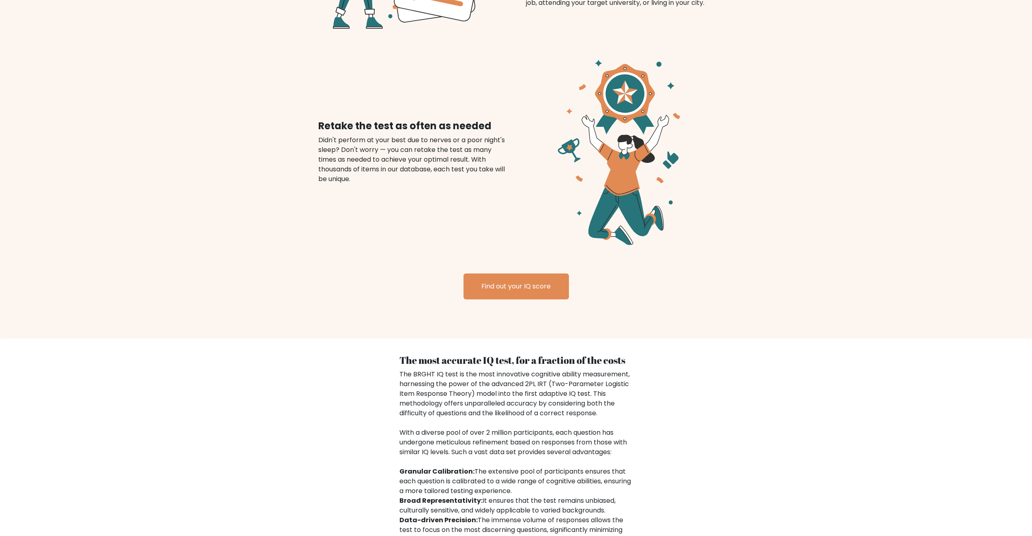
scroll to position [1096, 0]
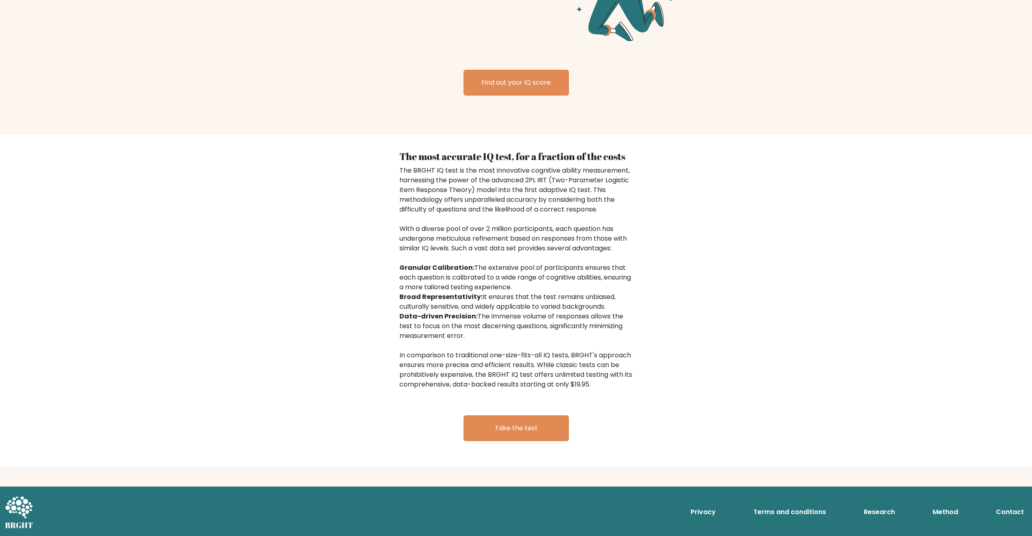
click at [1004, 510] on link "Contact" at bounding box center [1009, 512] width 34 height 16
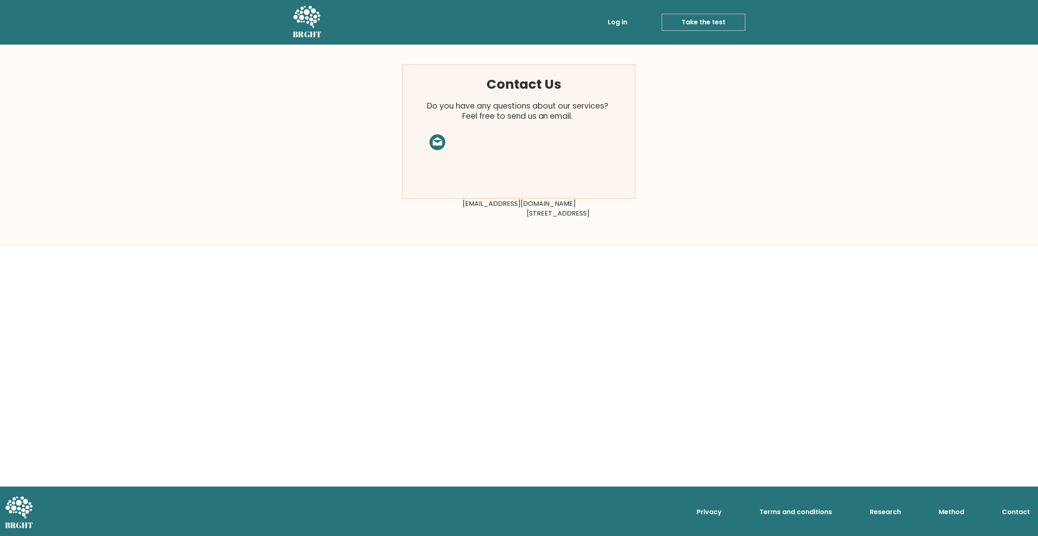
click at [434, 145] on rect at bounding box center [519, 131] width 233 height 135
click at [439, 143] on rect at bounding box center [519, 131] width 233 height 135
click at [546, 203] on div "Contact Us Do you have any questions about our services? Feel free to send us a…" at bounding box center [518, 146] width 243 height 164
drag, startPoint x: 551, startPoint y: 204, endPoint x: 468, endPoint y: 203, distance: 83.5
click at [468, 203] on div "Contact Us Do you have any questions about our services? Feel free to send us a…" at bounding box center [518, 146] width 243 height 164
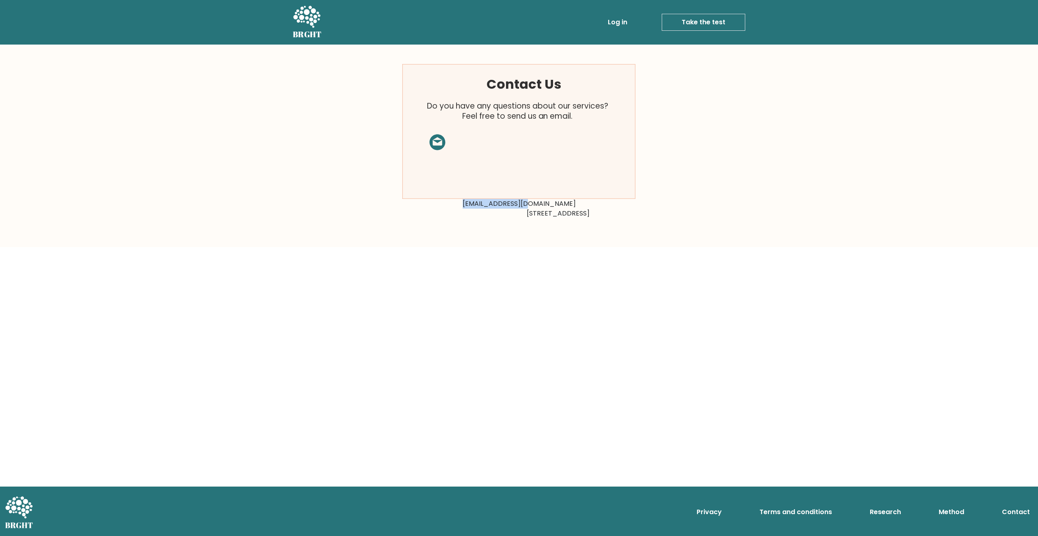
copy div "[EMAIL_ADDRESS][DOMAIN_NAME]"
